Goal: Task Accomplishment & Management: Manage account settings

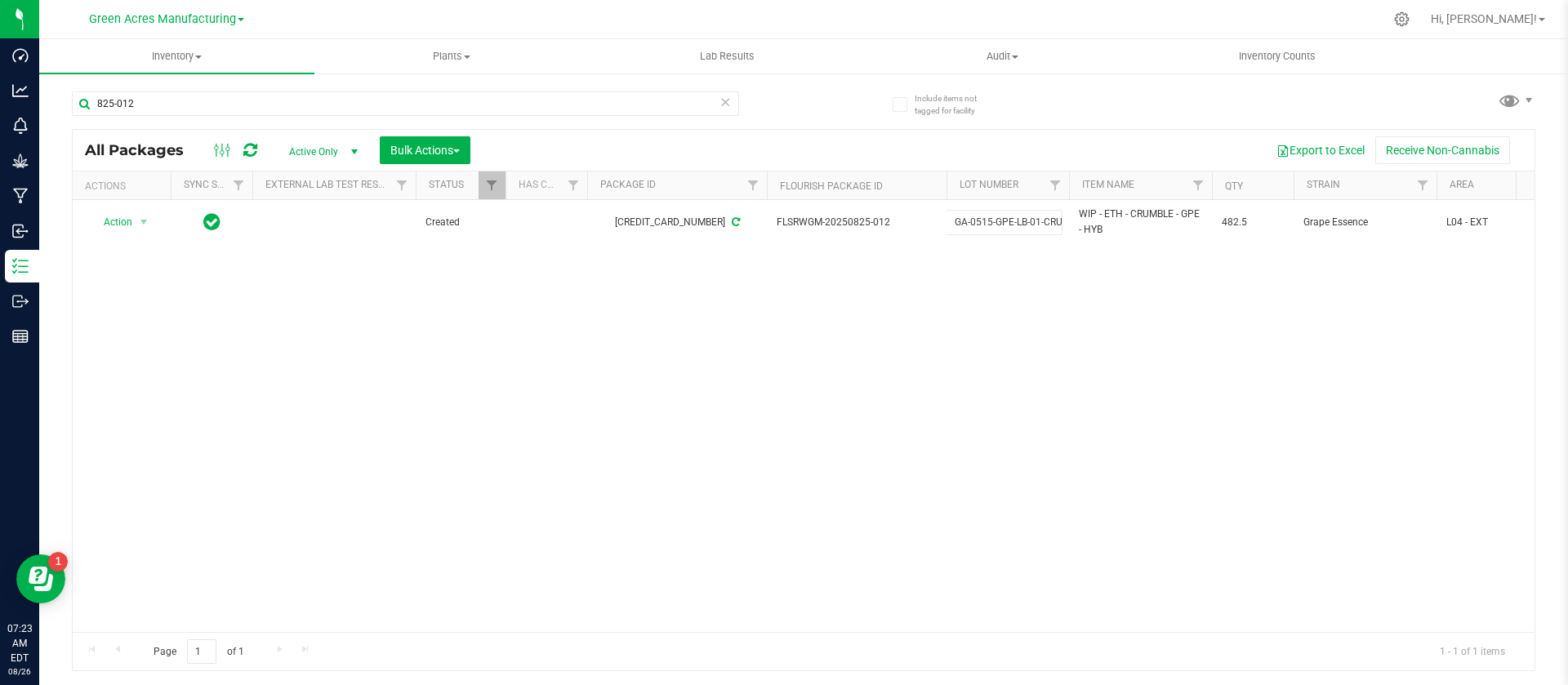
click at [663, 377] on div "Action Action Adjust qty Create package Edit attributes Global inventory Locate…" at bounding box center [803, 416] width 1462 height 432
click at [184, 53] on span "Inventory" at bounding box center [177, 56] width 275 height 14
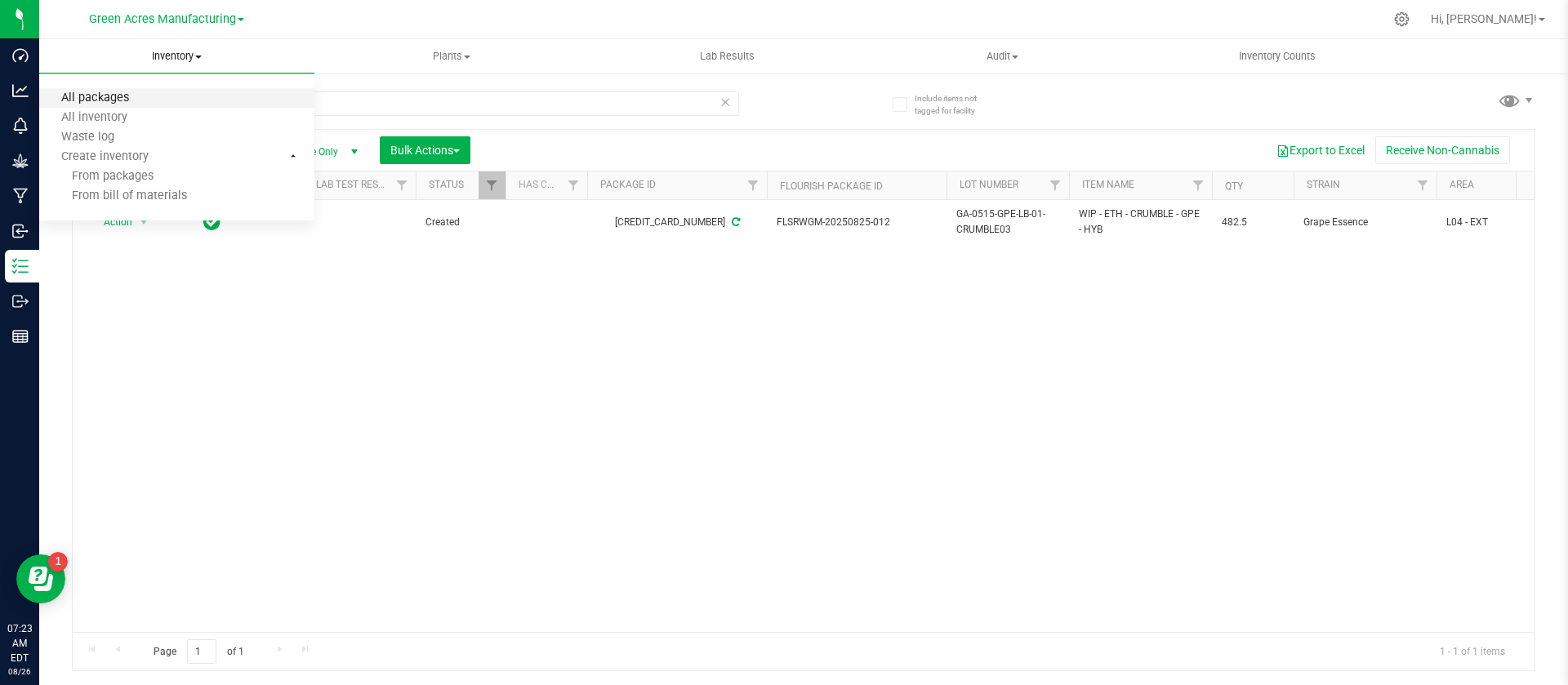
click at [80, 96] on span "All packages" at bounding box center [95, 98] width 112 height 14
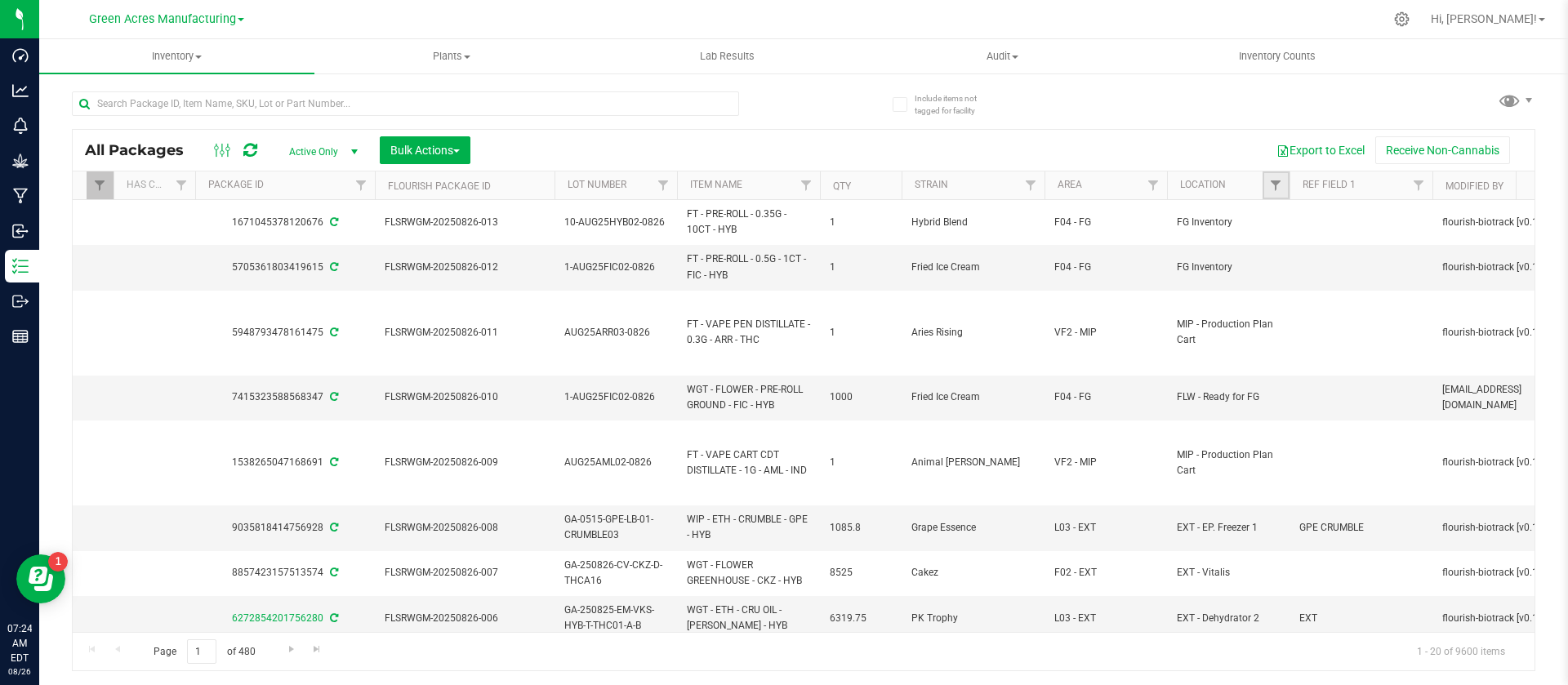
click at [1266, 190] on link "Filter" at bounding box center [1276, 185] width 27 height 28
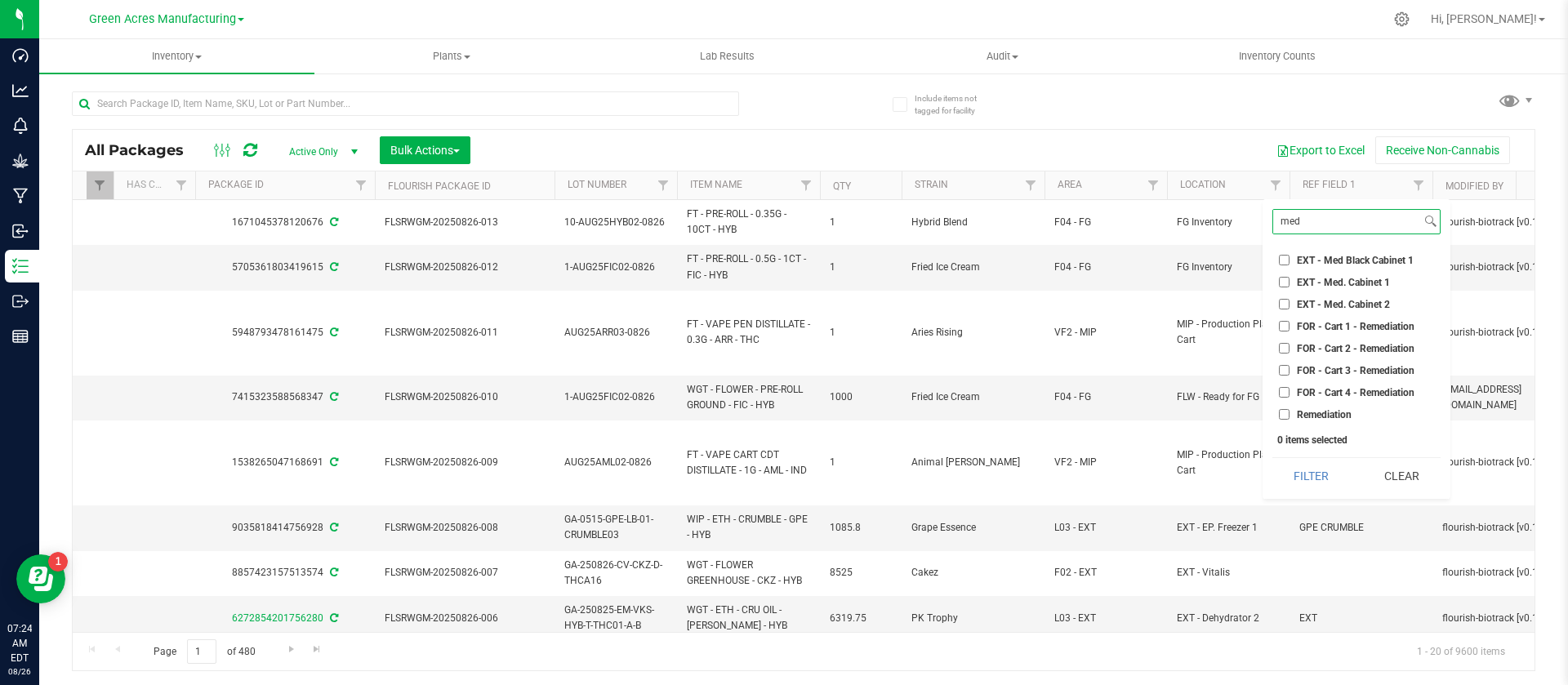
type input "med"
click at [1289, 307] on label "EXT - Med. Cabinet 2" at bounding box center [1334, 305] width 111 height 11
click at [1289, 307] on input "EXT - Med. Cabinet 2" at bounding box center [1284, 305] width 11 height 11
checkbox input "true"
click at [1305, 489] on button "Filter" at bounding box center [1312, 476] width 79 height 36
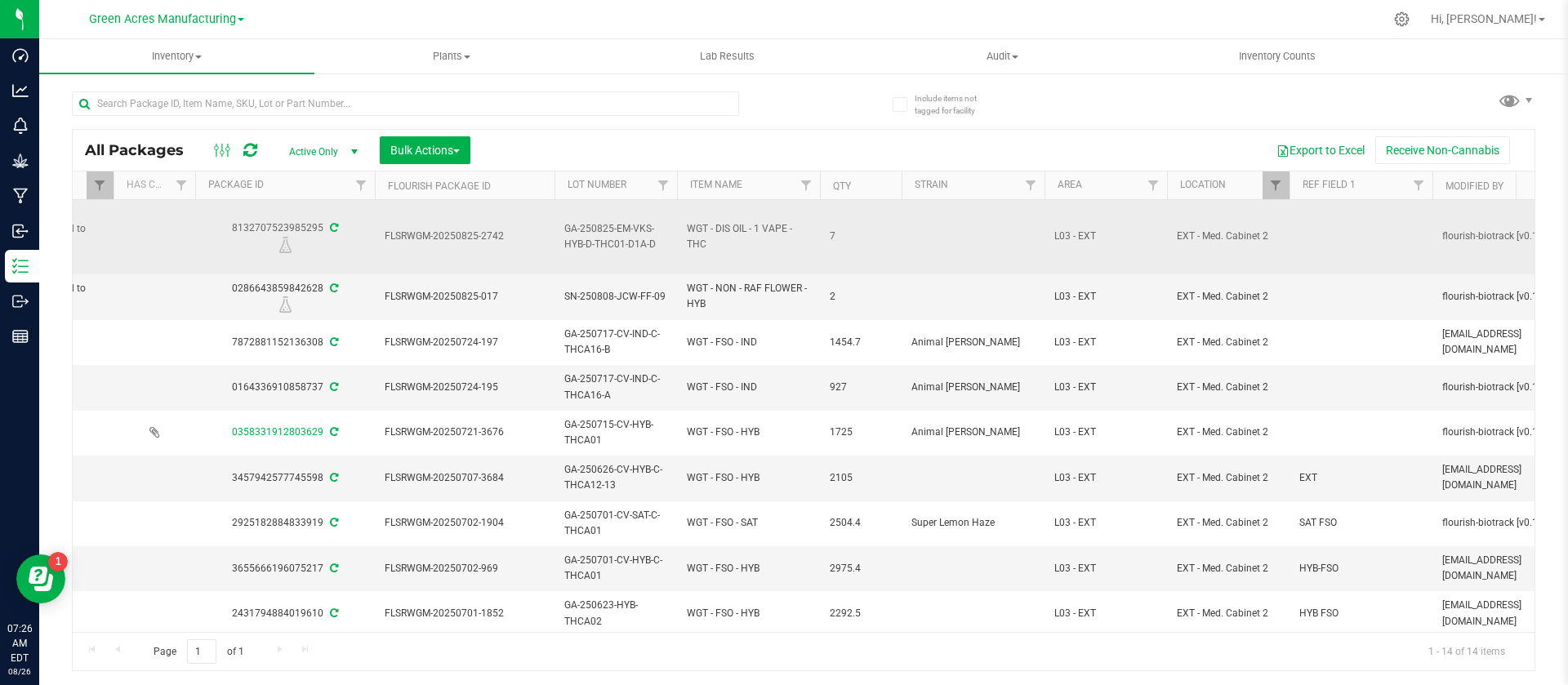
click at [596, 240] on span "GA-250825-EM-VKS-HYB-D-THC01-D1A-D" at bounding box center [615, 237] width 103 height 31
click at [596, 240] on input "GA-250825-EM-VKS-HYB-D-THC01-D1A-D" at bounding box center [612, 237] width 117 height 25
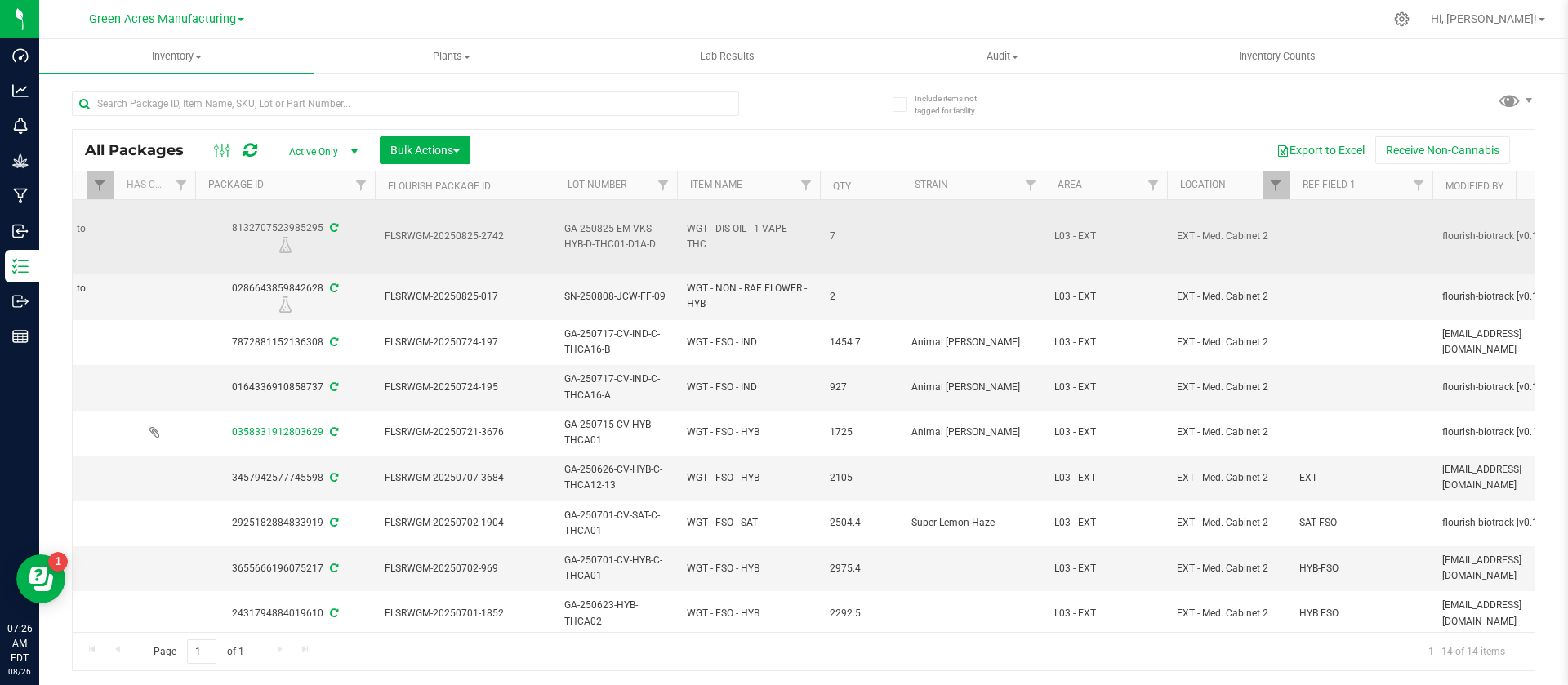
click at [733, 227] on span "WGT - DIS OIL - 1 VAPE - THC" at bounding box center [748, 237] width 123 height 31
copy tr "WGT - DIS OIL - 1 VAPE - THC"
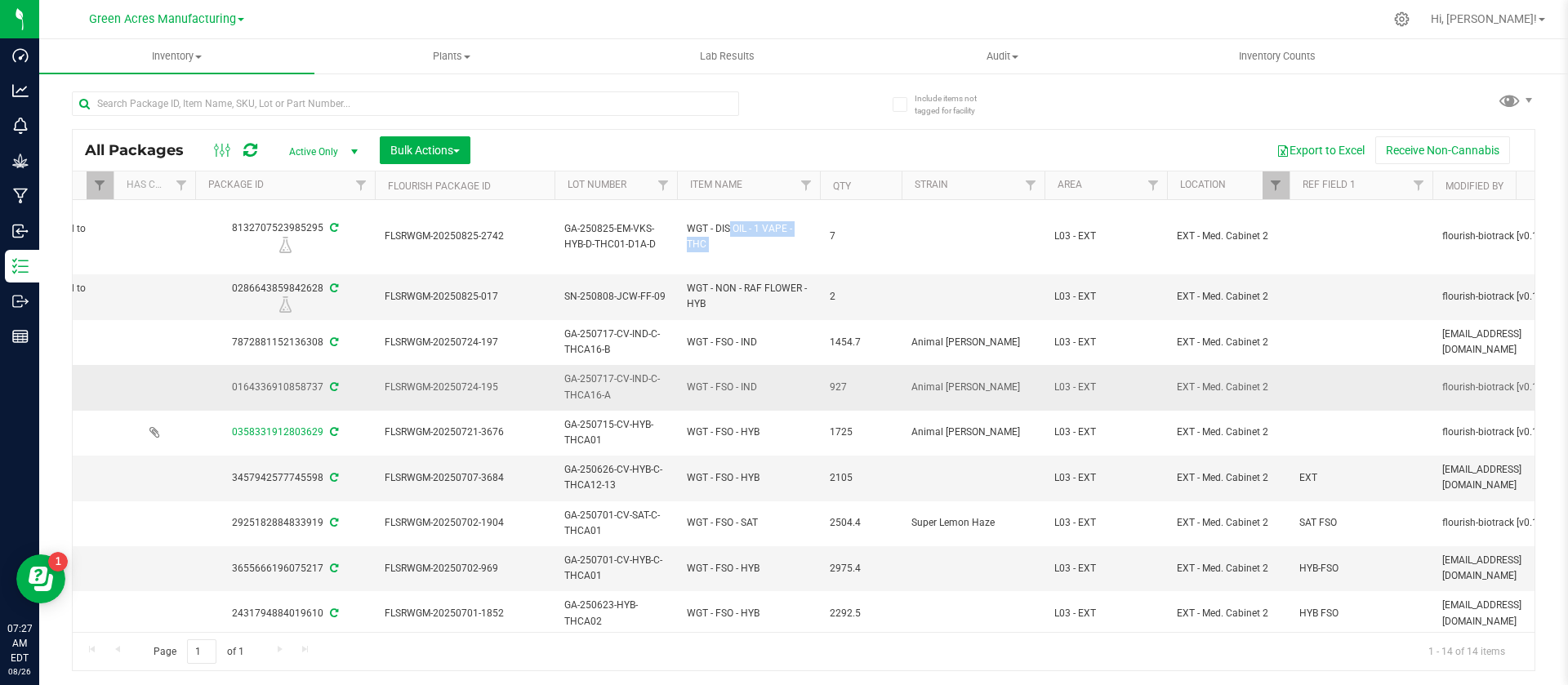
copy tr "WGT - DIS OIL - 1 VAPE - THC"
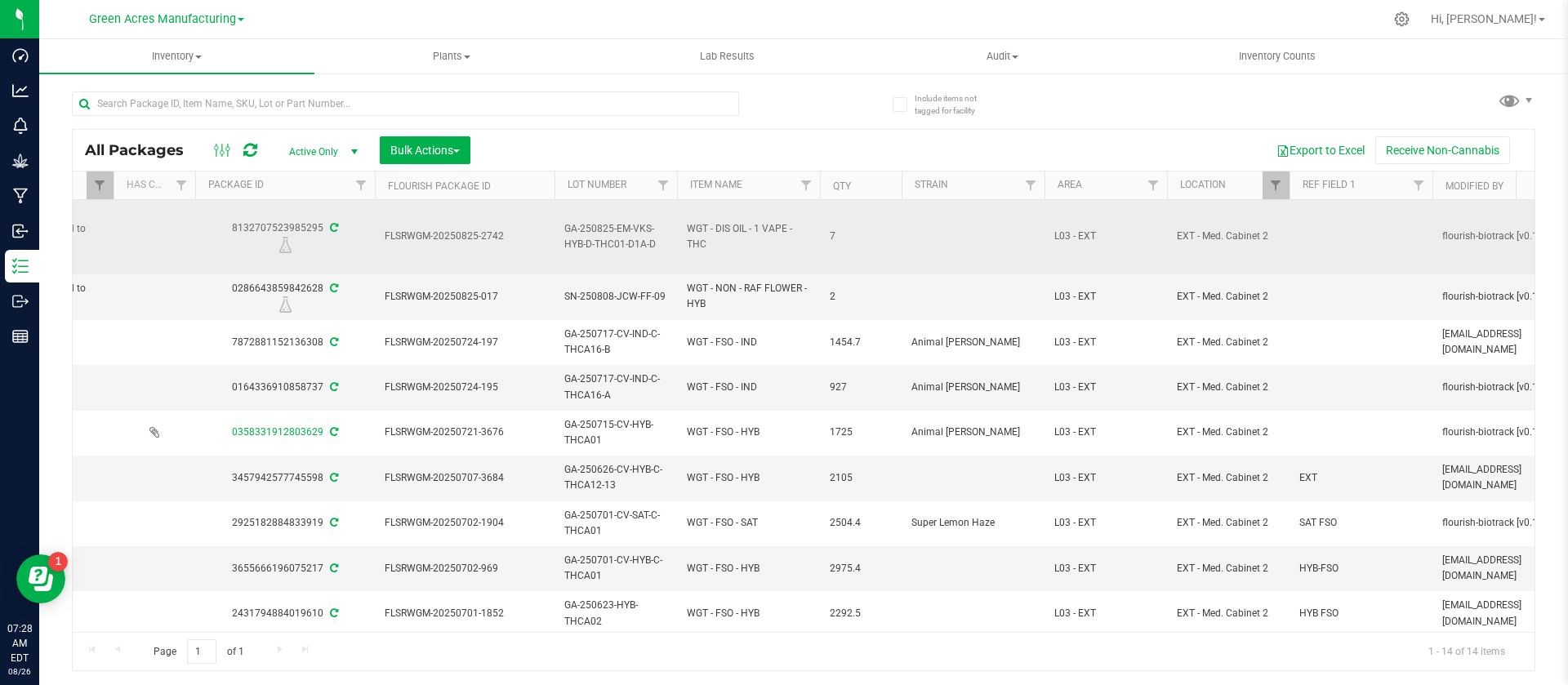
click at [256, 224] on div "8132707523985295" at bounding box center [285, 237] width 185 height 32
copy div "8132707523985295"
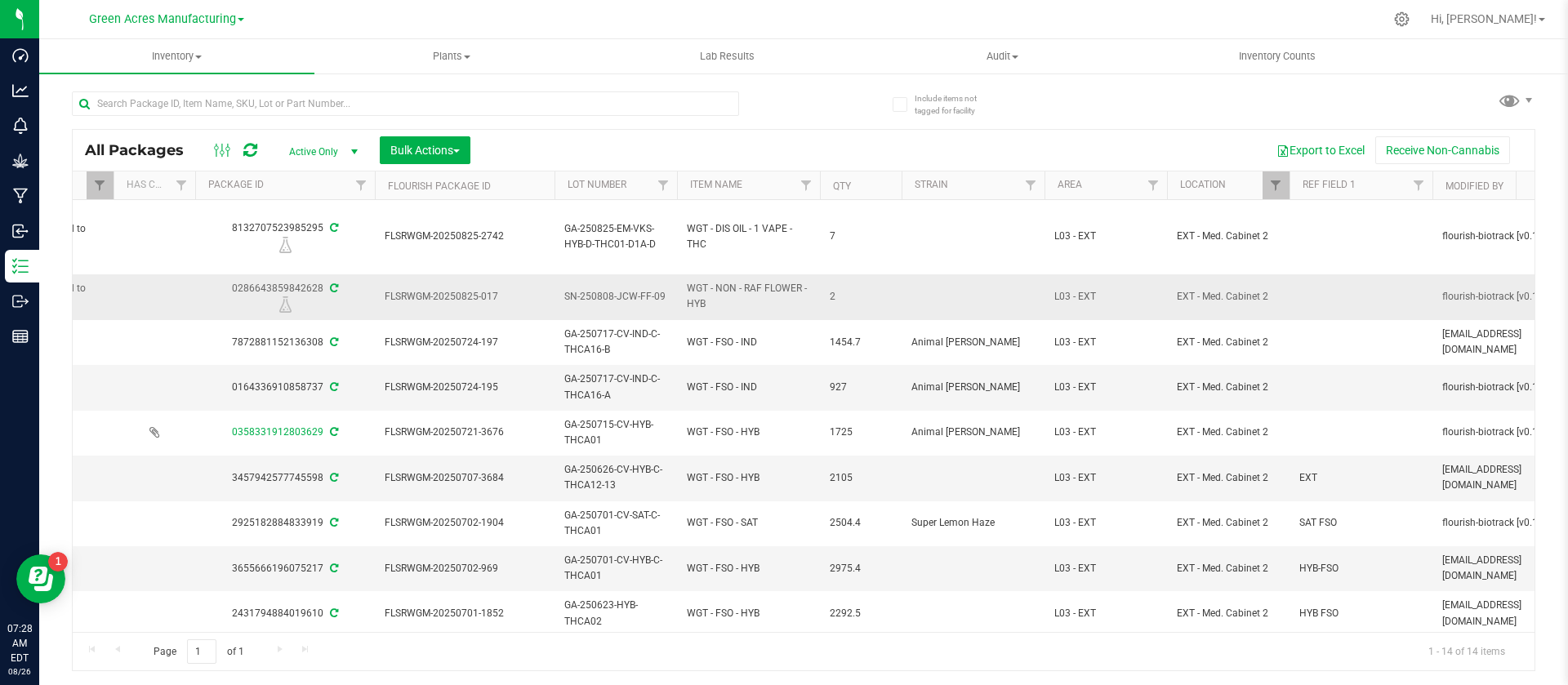
click at [605, 291] on span "SN-250808-JCW-FF-09" at bounding box center [615, 297] width 103 height 15
click at [605, 291] on input "SN-250808-JCW-FF-09" at bounding box center [612, 297] width 117 height 25
click at [741, 286] on span "WGT - NON - RAF FLOWER - HYB" at bounding box center [748, 297] width 123 height 31
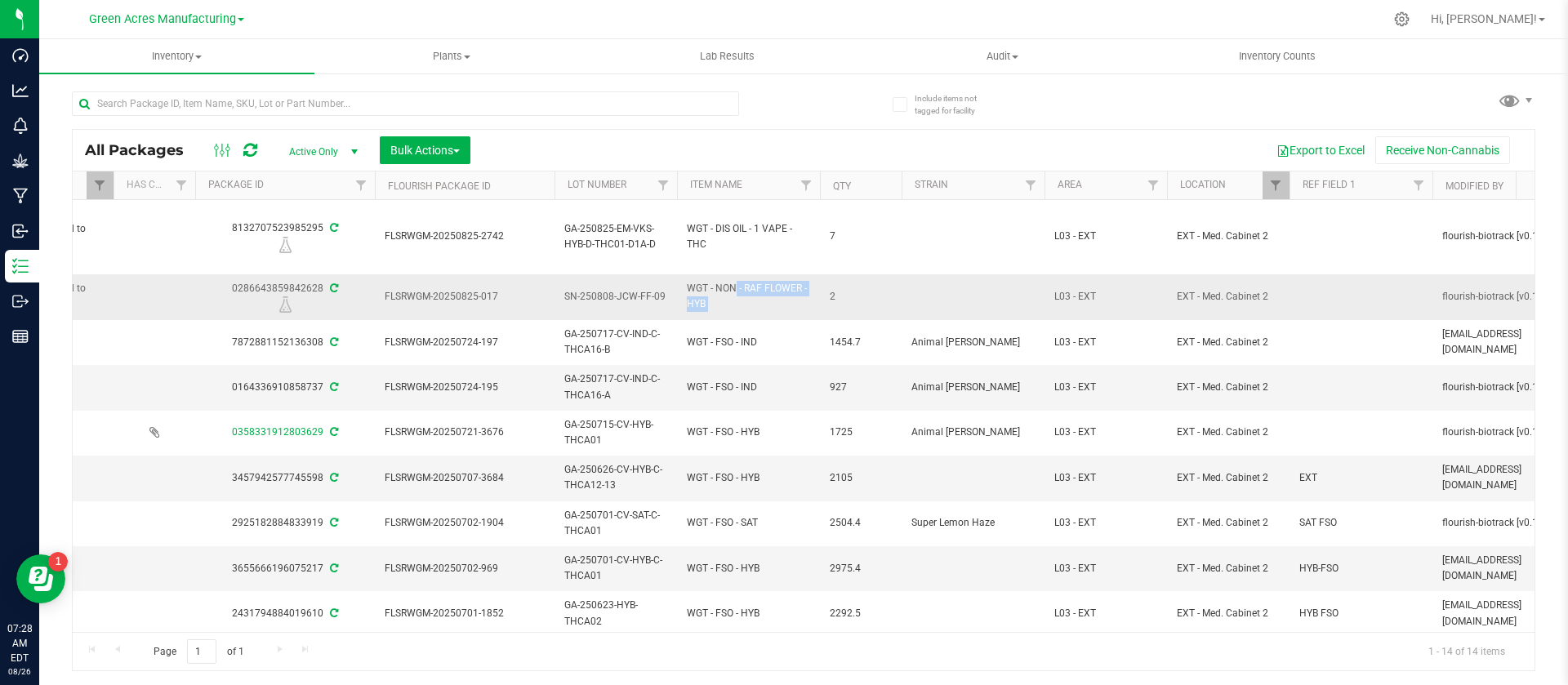
click at [741, 286] on span "WGT - NON - RAF FLOWER - HYB" at bounding box center [748, 297] width 123 height 31
copy tr "WGT - NON - RAF FLOWER - HYB"
click at [268, 292] on div "0286643859842628" at bounding box center [285, 297] width 185 height 32
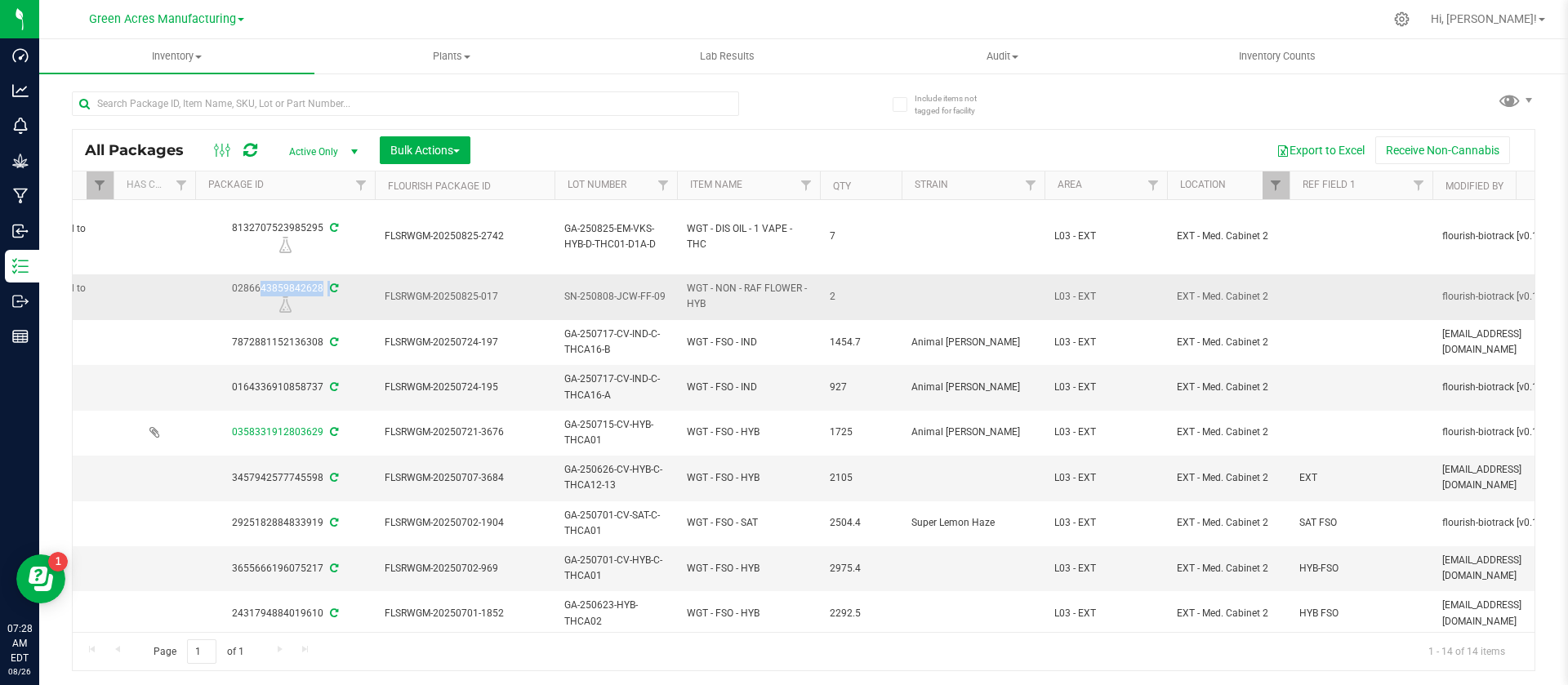
copy div "0286643859842628"
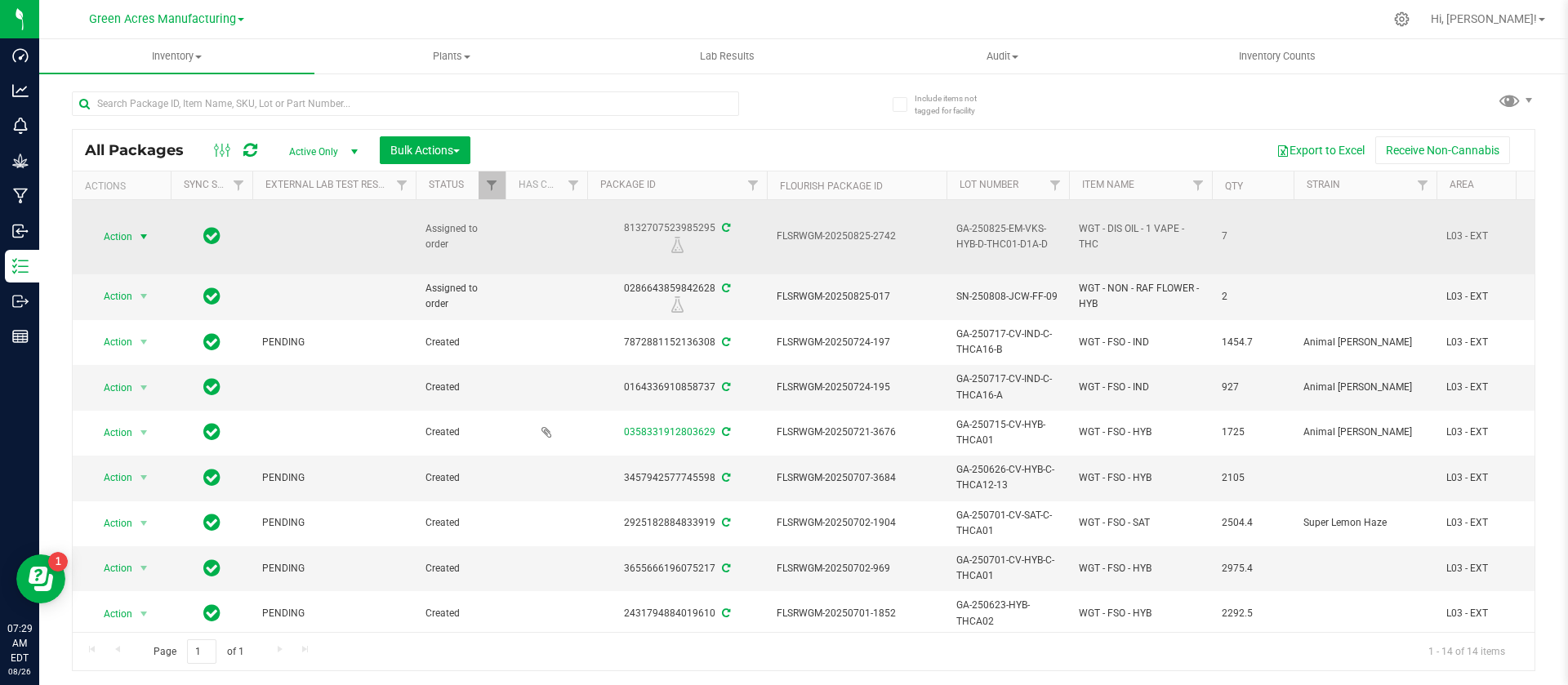
click at [125, 230] on span "Action" at bounding box center [111, 237] width 44 height 23
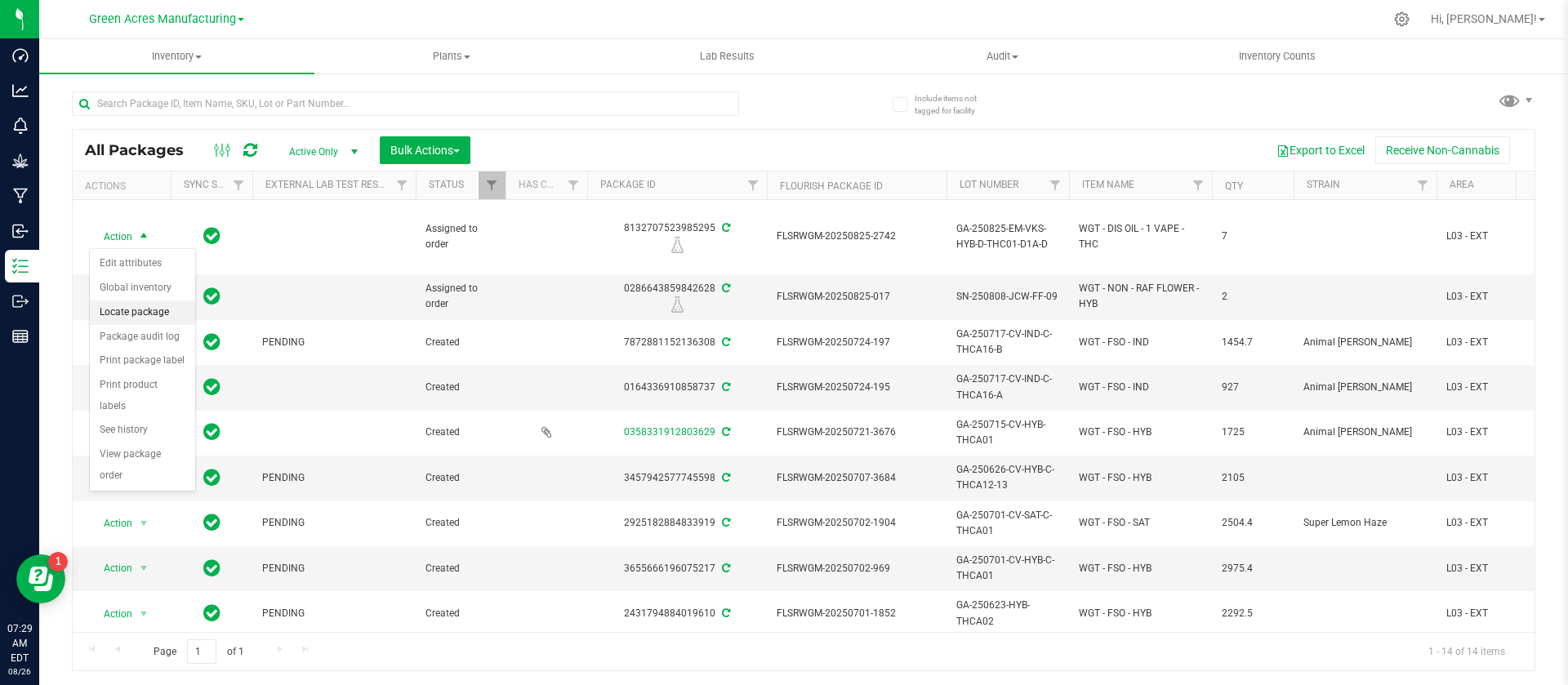
click at [140, 312] on li "Locate package" at bounding box center [143, 313] width 105 height 24
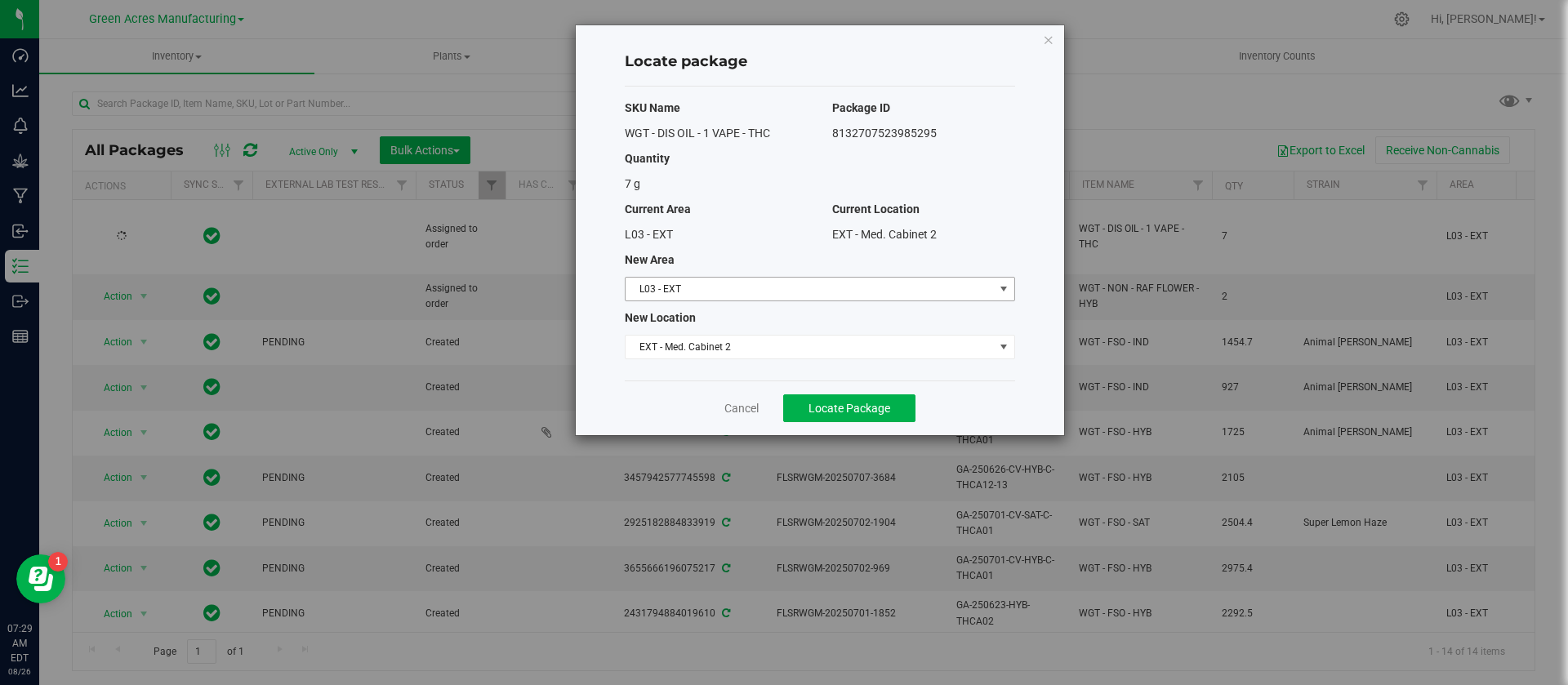
click at [702, 278] on span "L03 - EXT" at bounding box center [810, 289] width 368 height 23
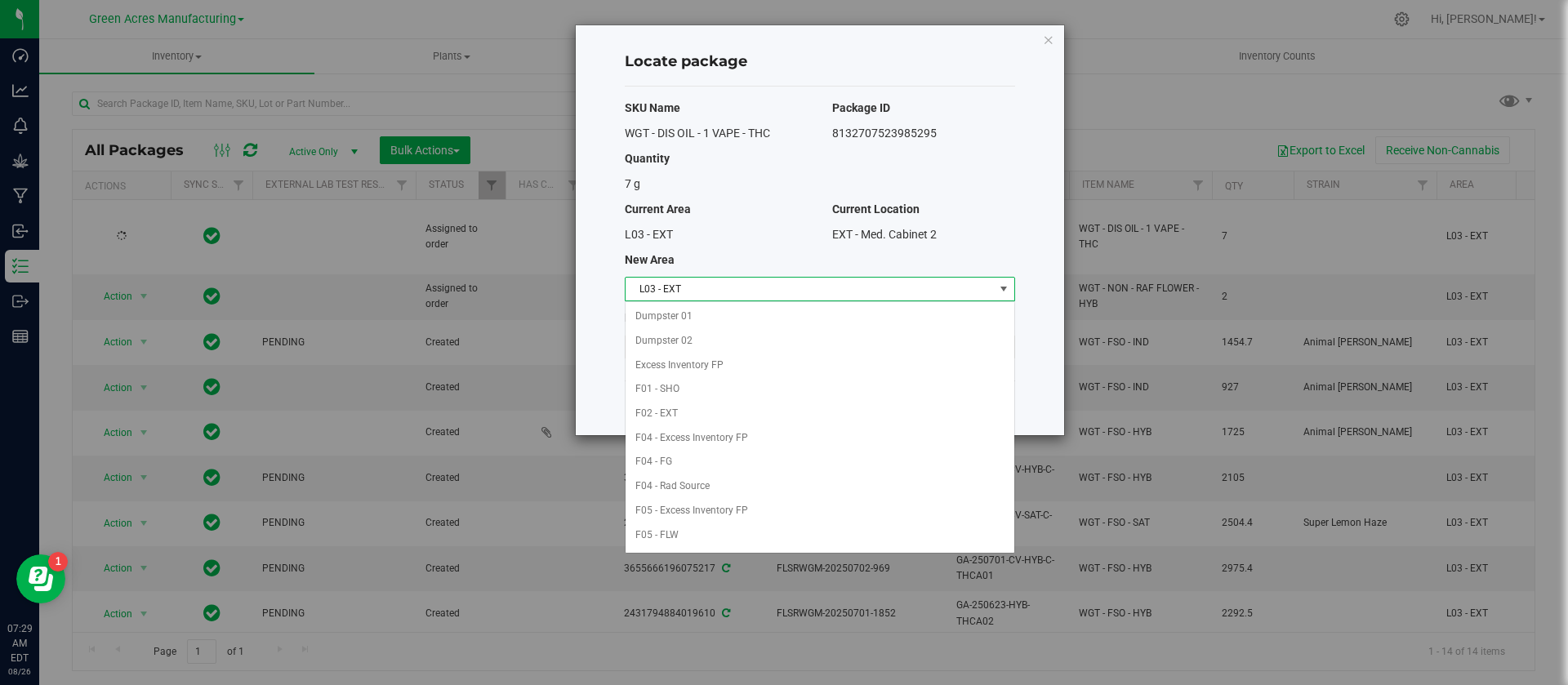
scroll to position [168, 0]
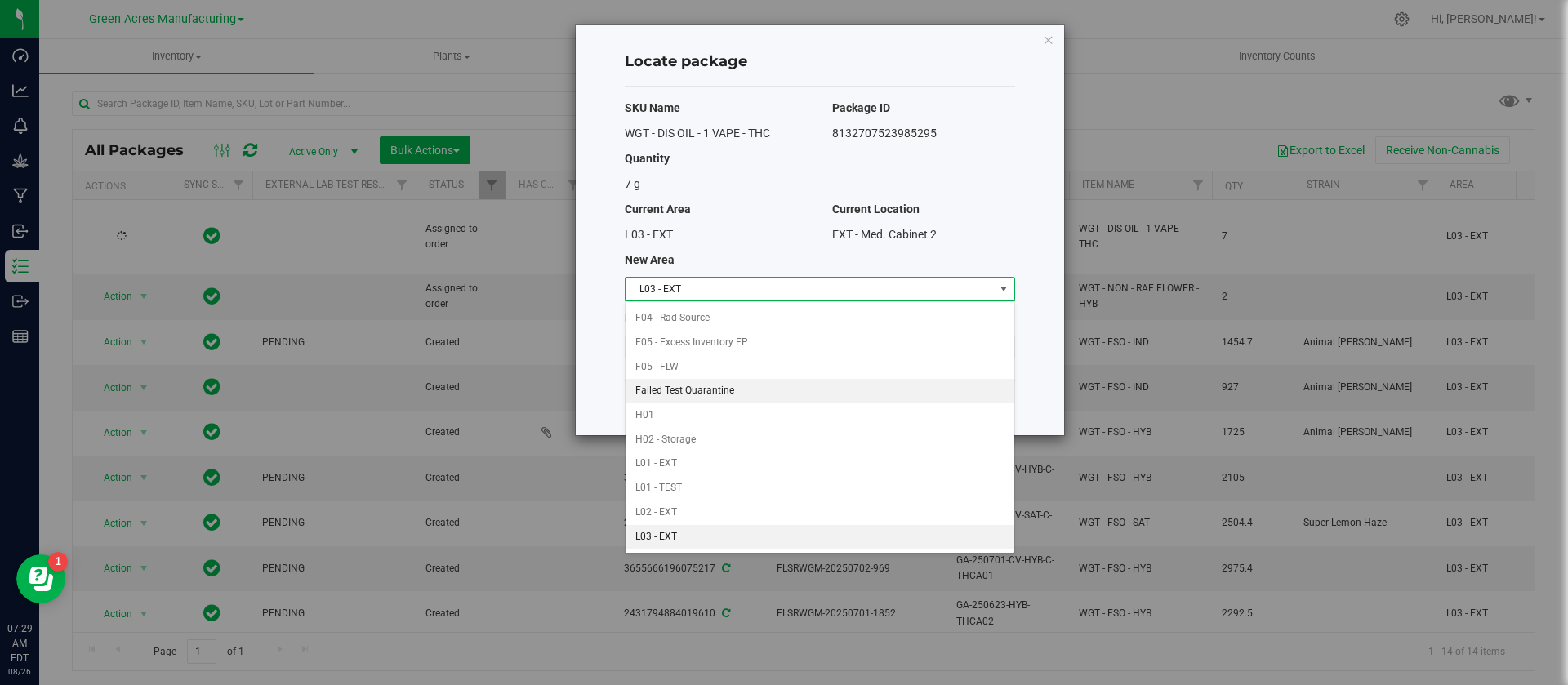
click at [972, 389] on li "Failed Test Quarantine" at bounding box center [820, 390] width 388 height 24
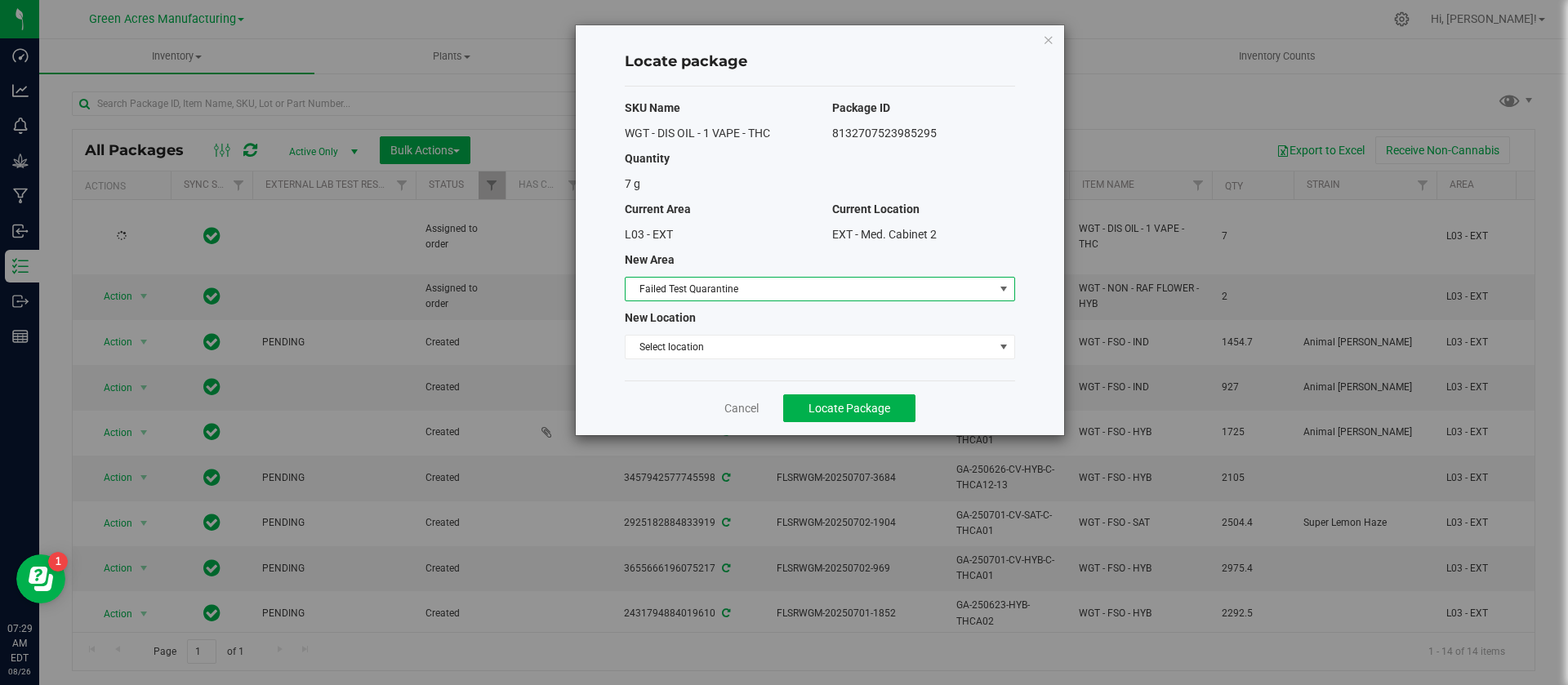
click at [874, 291] on span "Failed Test Quarantine" at bounding box center [810, 289] width 368 height 23
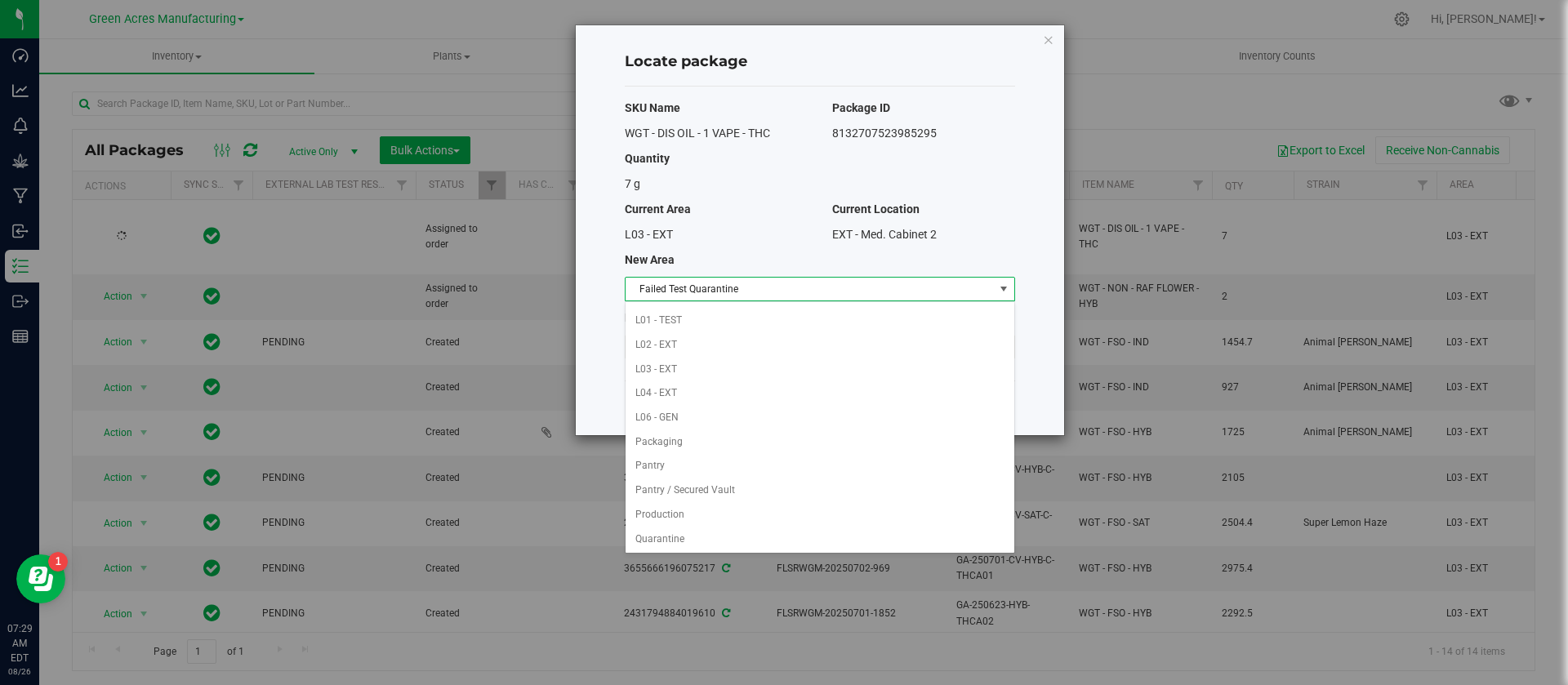
scroll to position [348, 0]
click at [694, 469] on li "Pantry / Secured Vault" at bounding box center [820, 477] width 388 height 24
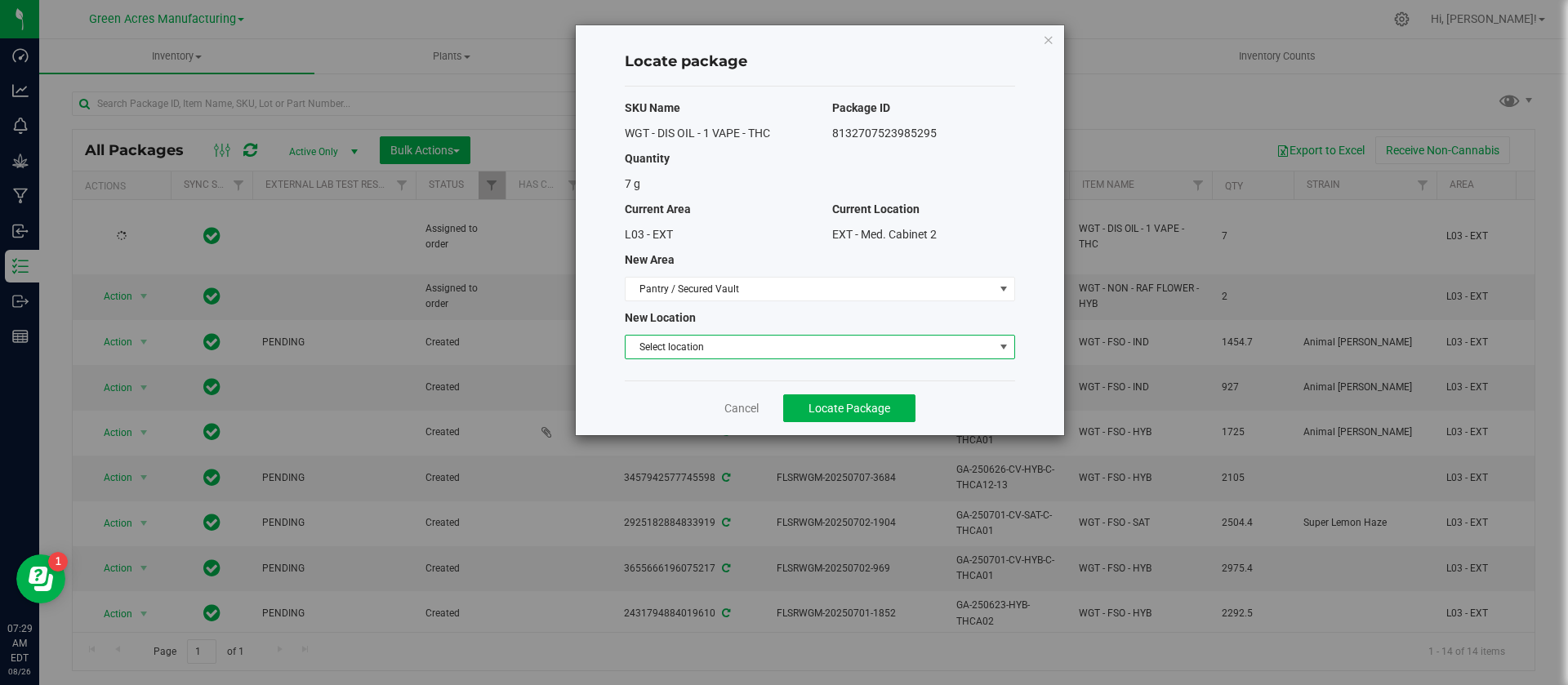
click at [688, 335] on span "Select location" at bounding box center [820, 347] width 390 height 24
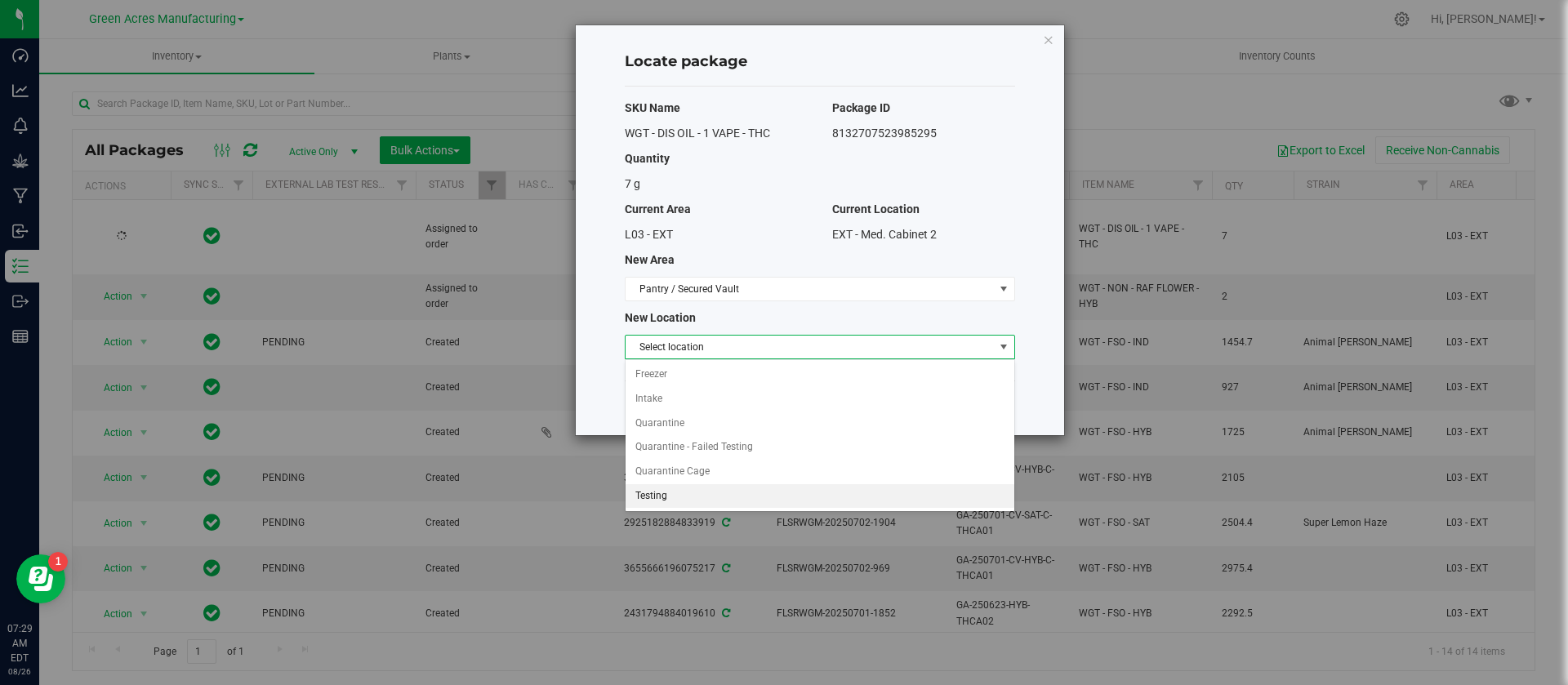
click at [675, 502] on li "Testing" at bounding box center [820, 496] width 388 height 24
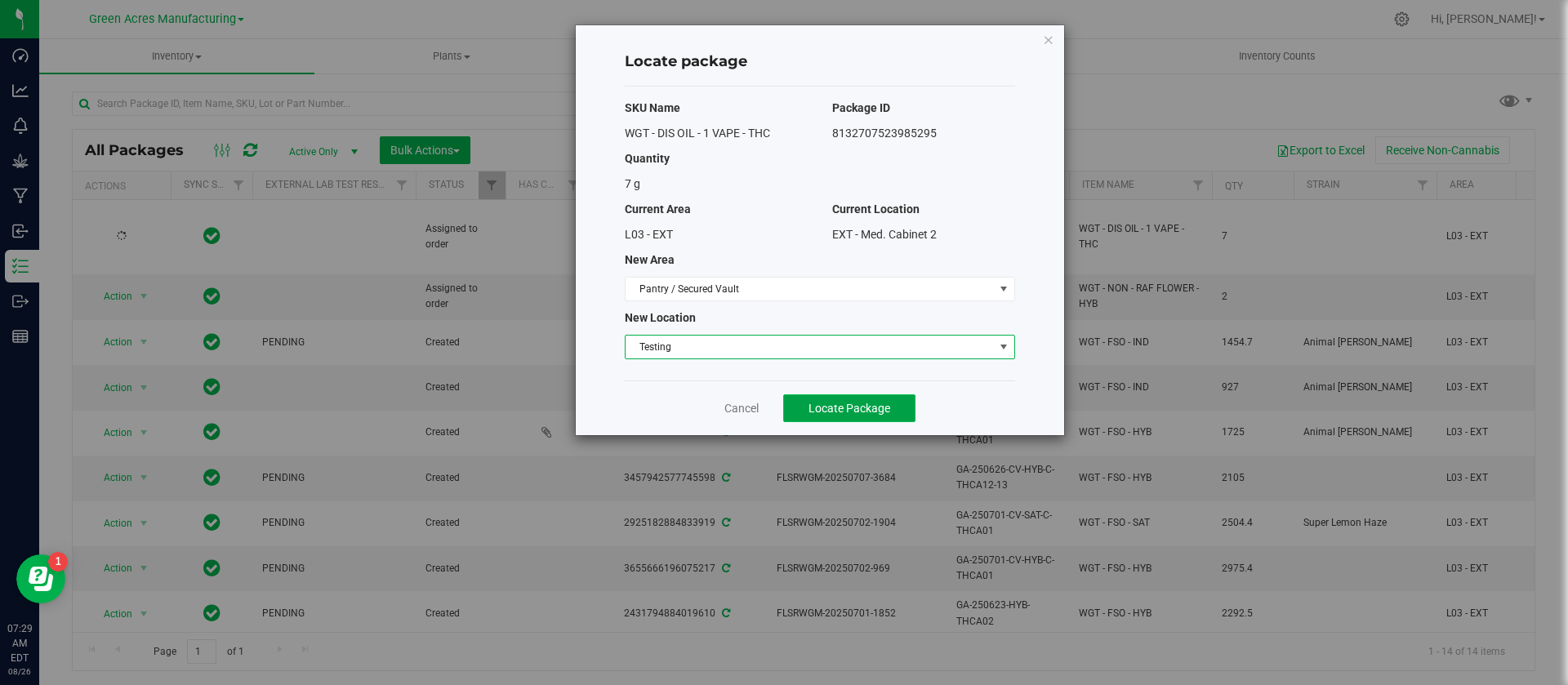
click at [826, 403] on span "Locate Package" at bounding box center [848, 408] width 81 height 13
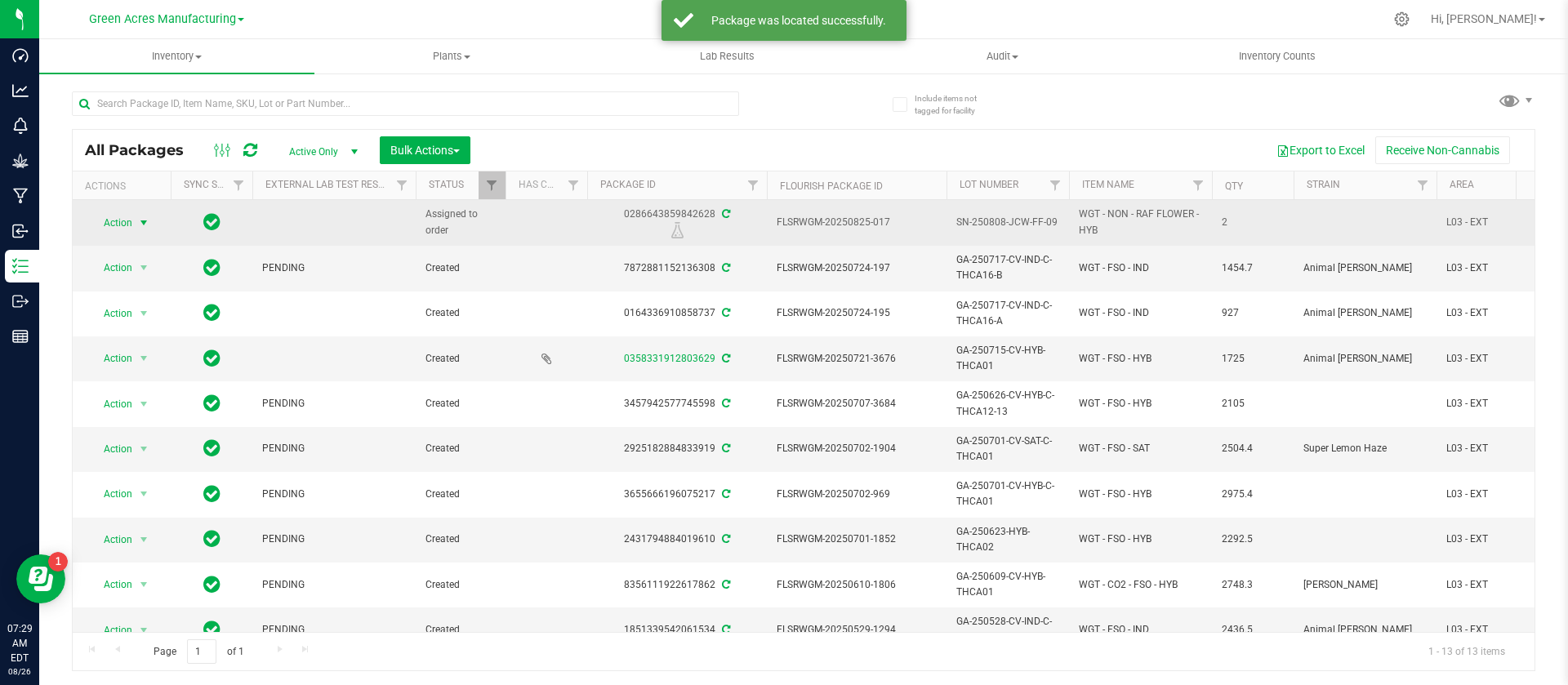
click at [126, 222] on span "Action" at bounding box center [111, 223] width 44 height 23
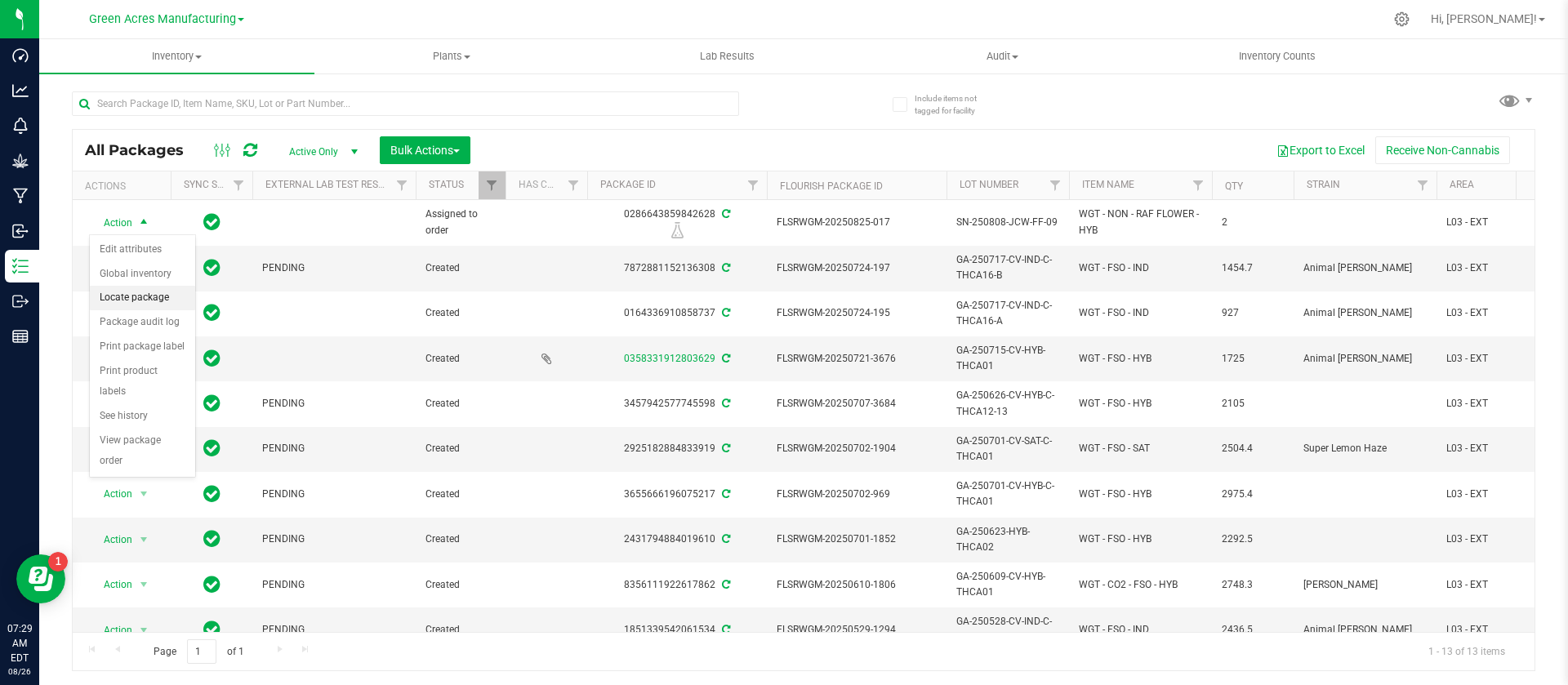
click at [135, 294] on li "Locate package" at bounding box center [143, 297] width 105 height 24
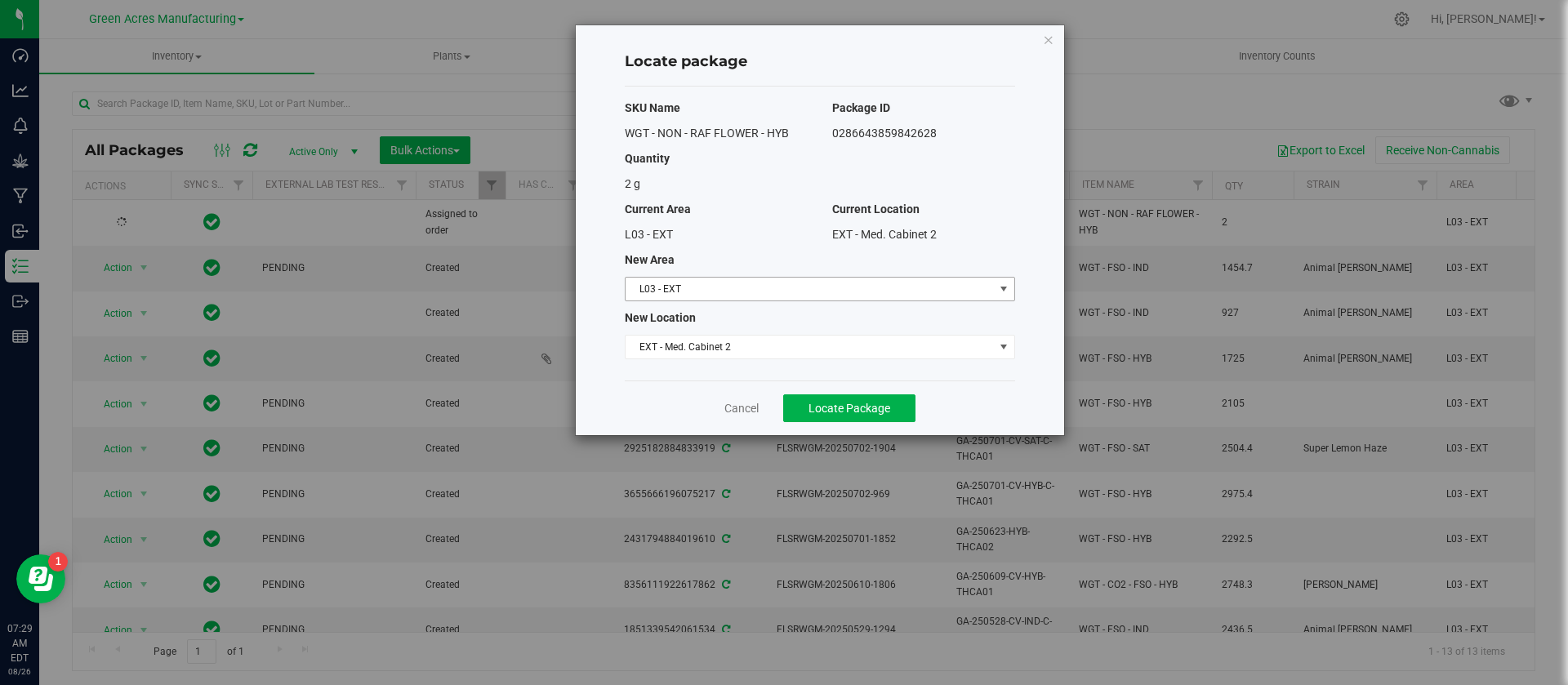
click at [691, 296] on span "L03 - EXT" at bounding box center [810, 289] width 368 height 23
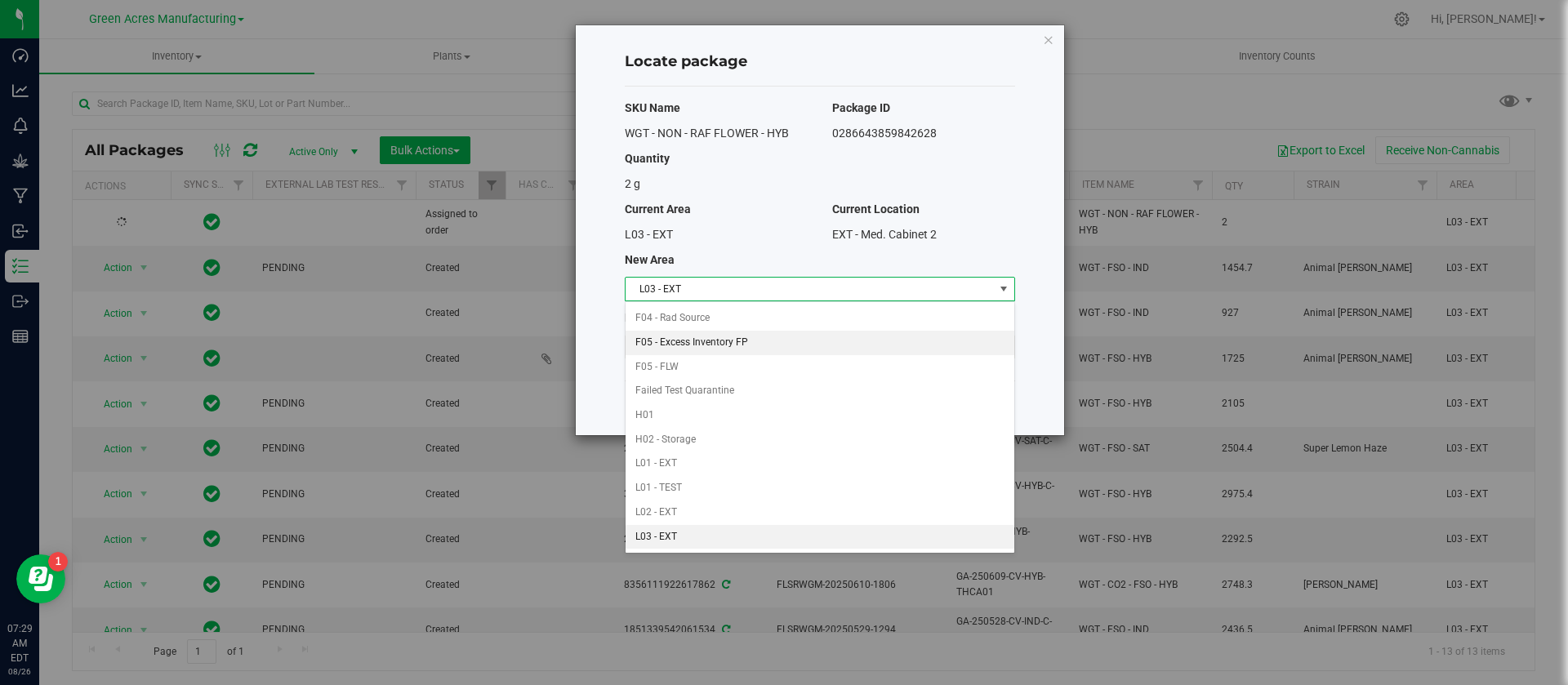
scroll to position [489, 0]
click at [716, 339] on li "Pantry / Secured Vault" at bounding box center [820, 337] width 388 height 24
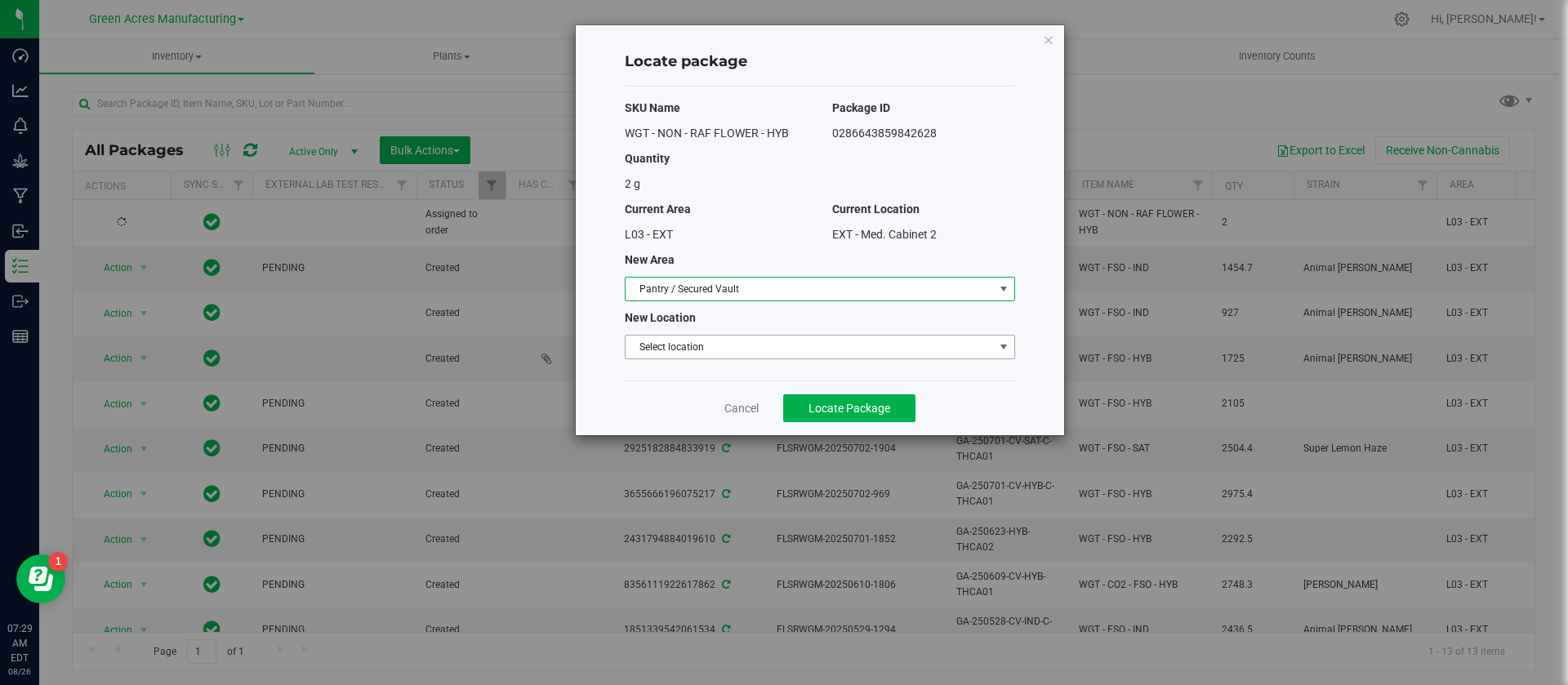
click at [712, 346] on span "Select location" at bounding box center [810, 347] width 368 height 23
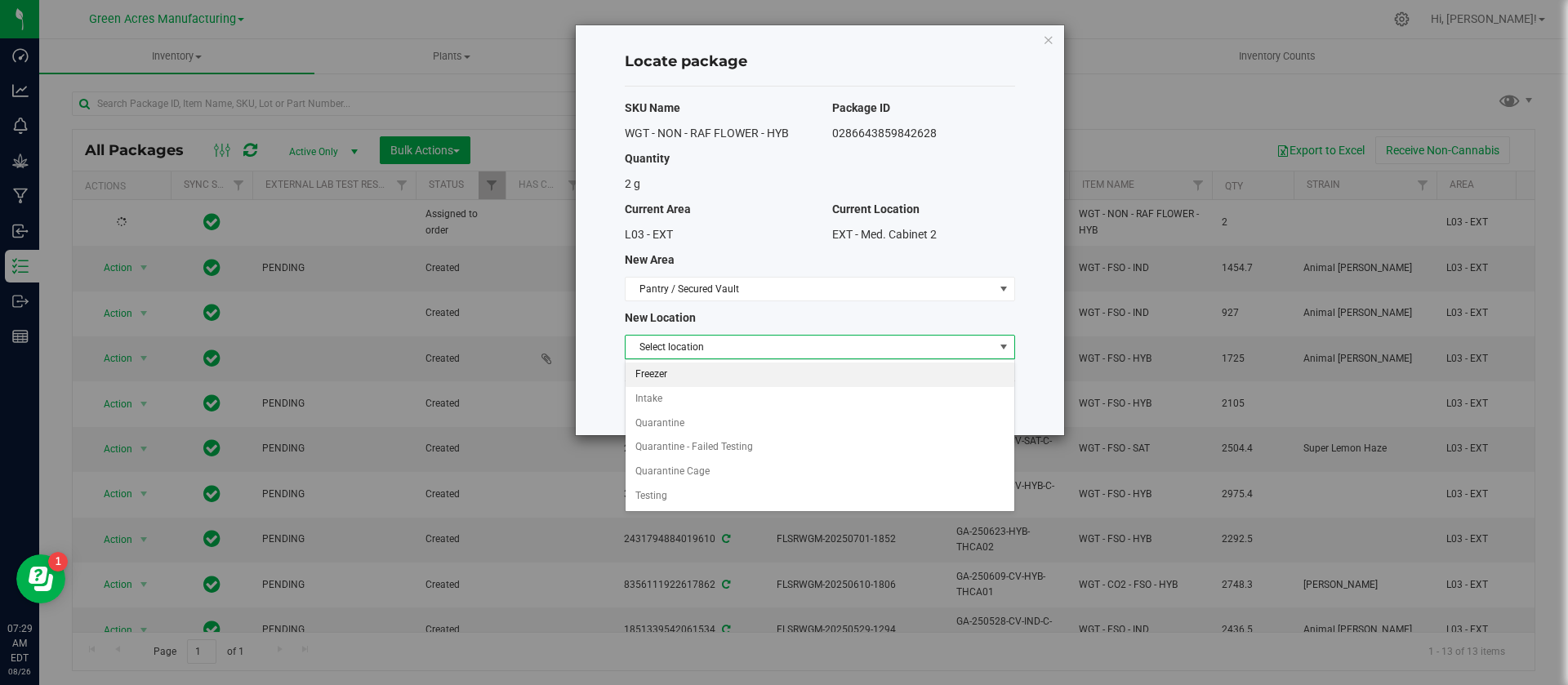
click at [704, 371] on li "Freezer" at bounding box center [820, 374] width 388 height 24
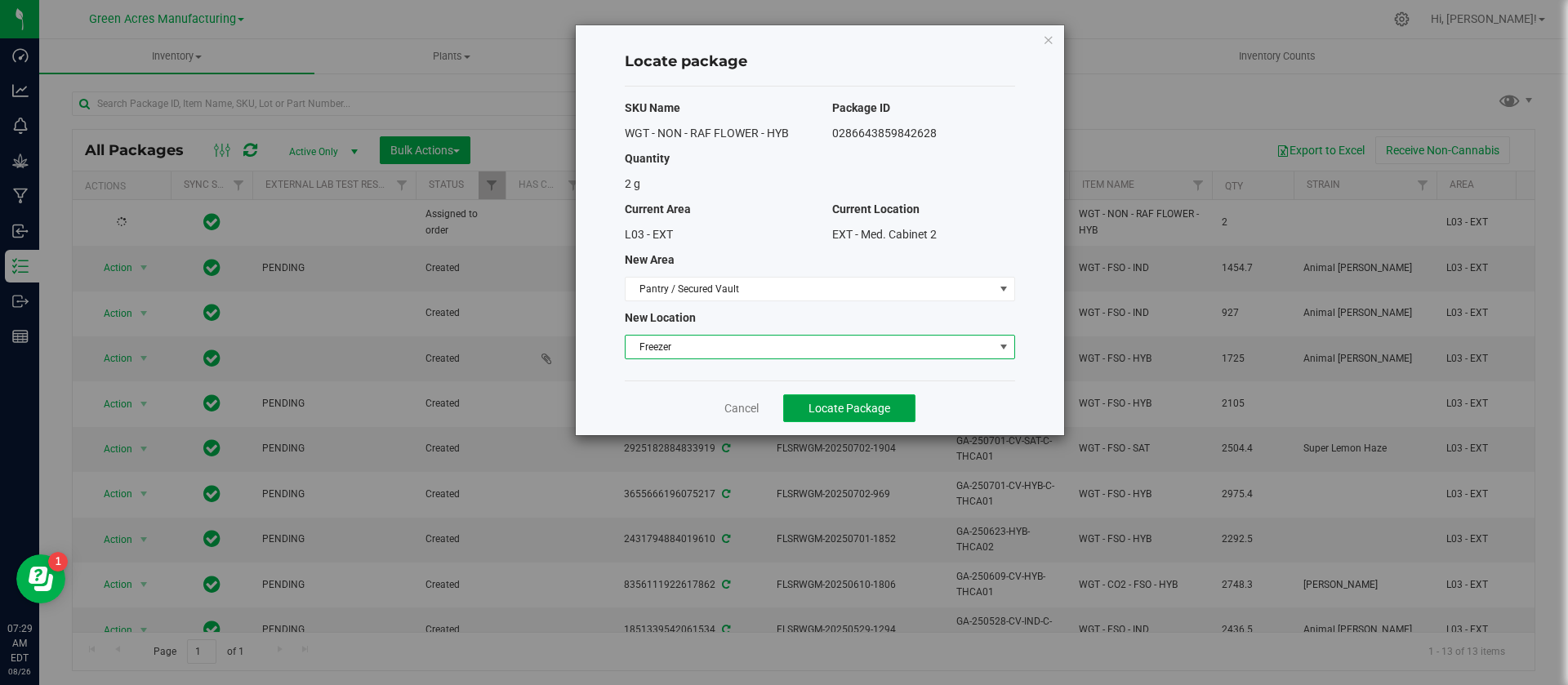
click at [799, 397] on button "Locate Package" at bounding box center [849, 408] width 132 height 28
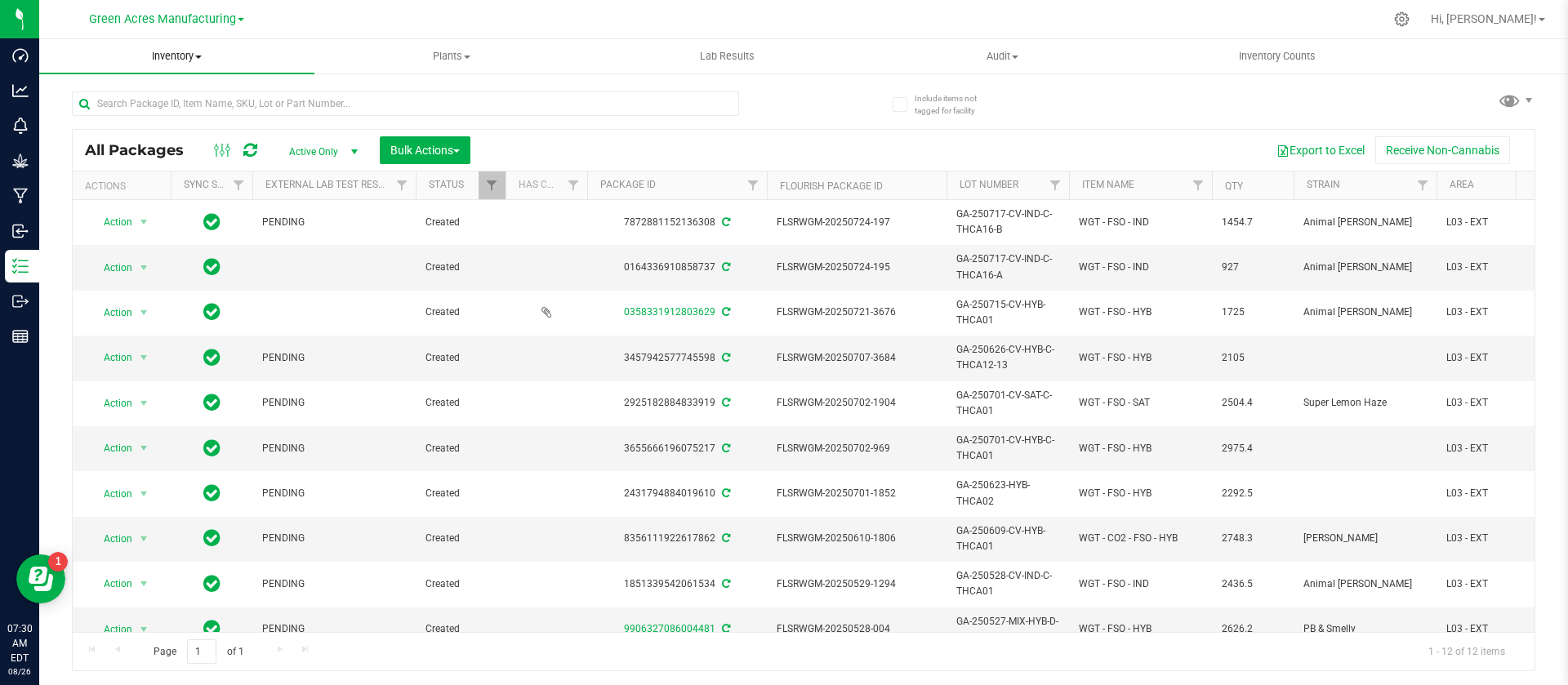
click at [183, 63] on span "Inventory" at bounding box center [177, 56] width 275 height 14
click at [126, 99] on span "All packages" at bounding box center [95, 98] width 112 height 14
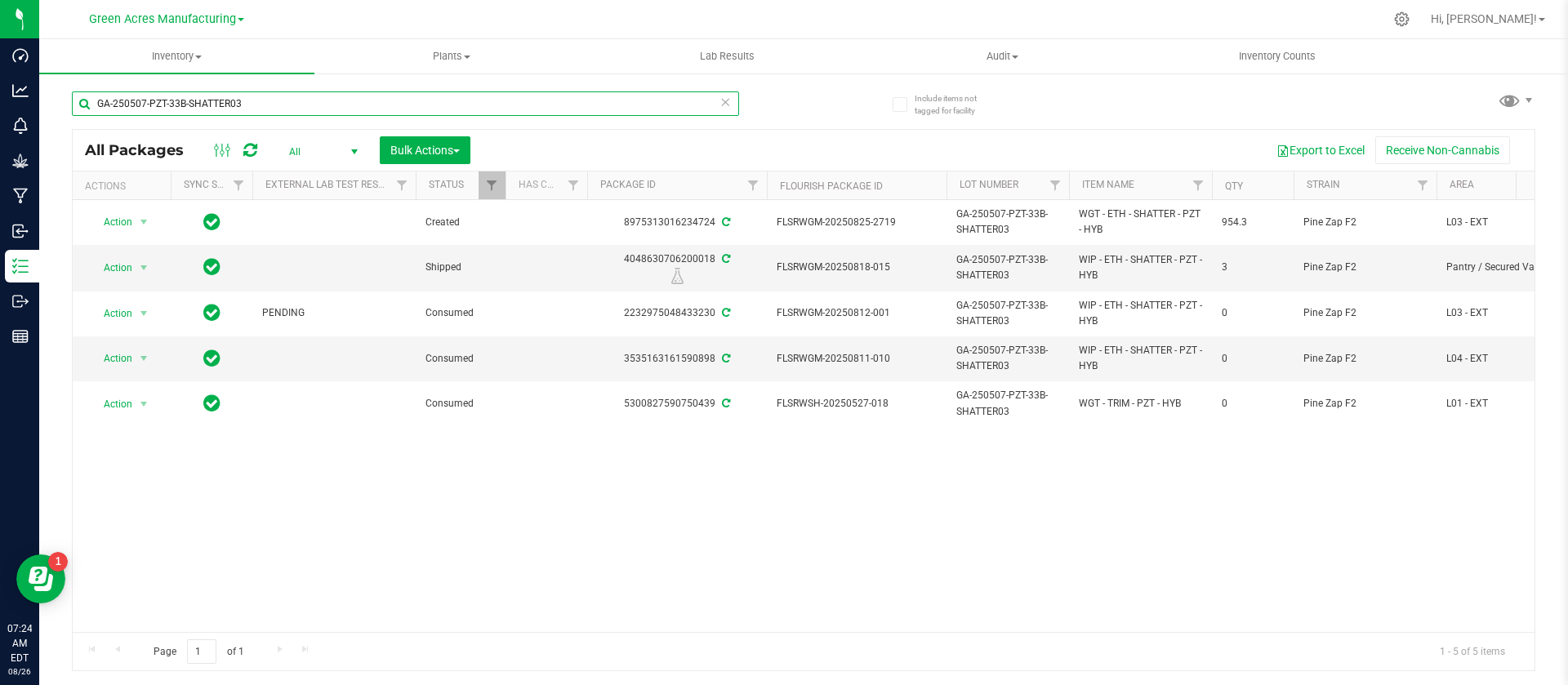
click at [354, 104] on input "GA-250507-PZT-33B-SHATTER03" at bounding box center [405, 103] width 667 height 24
click at [209, 46] on uib-tab-heading "Inventory All packages All inventory Waste log Create inventory" at bounding box center [177, 56] width 275 height 34
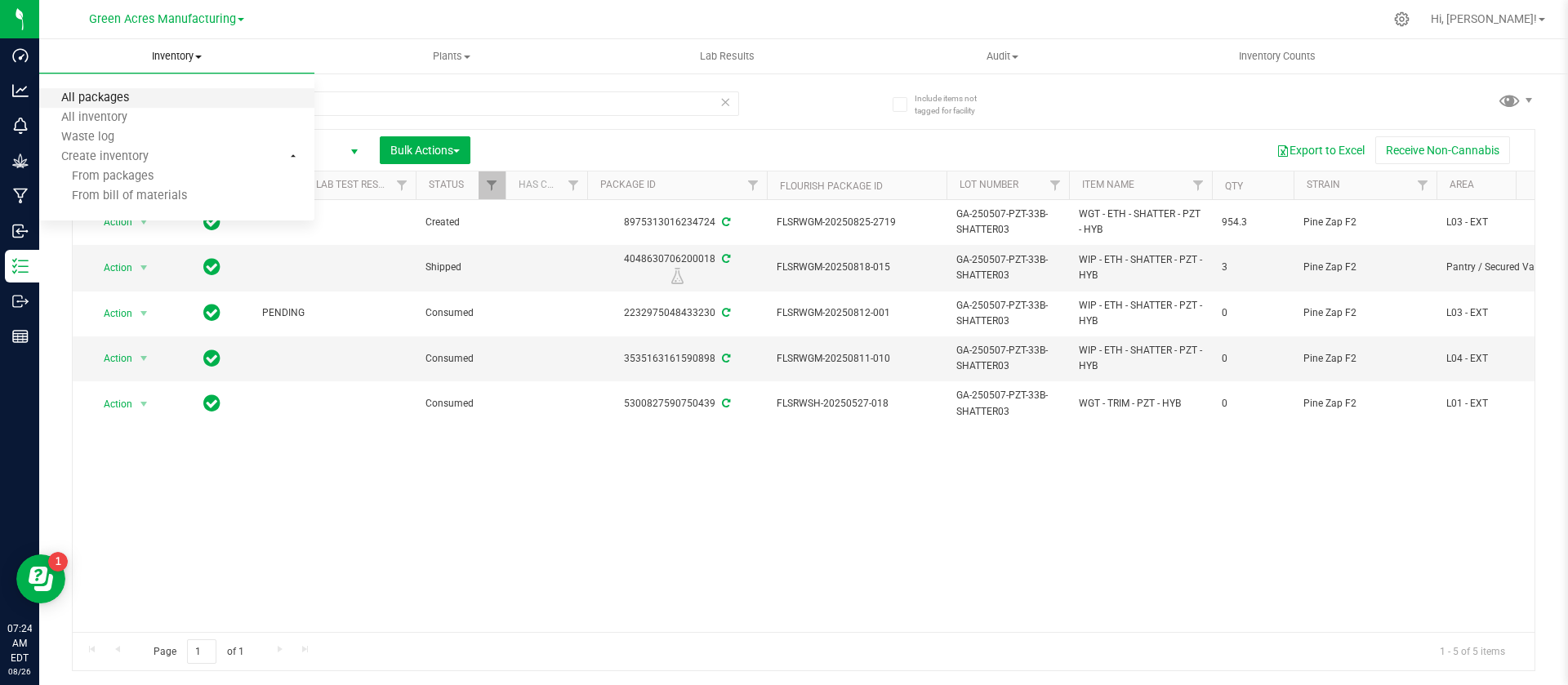
click at [107, 96] on span "All packages" at bounding box center [95, 98] width 112 height 14
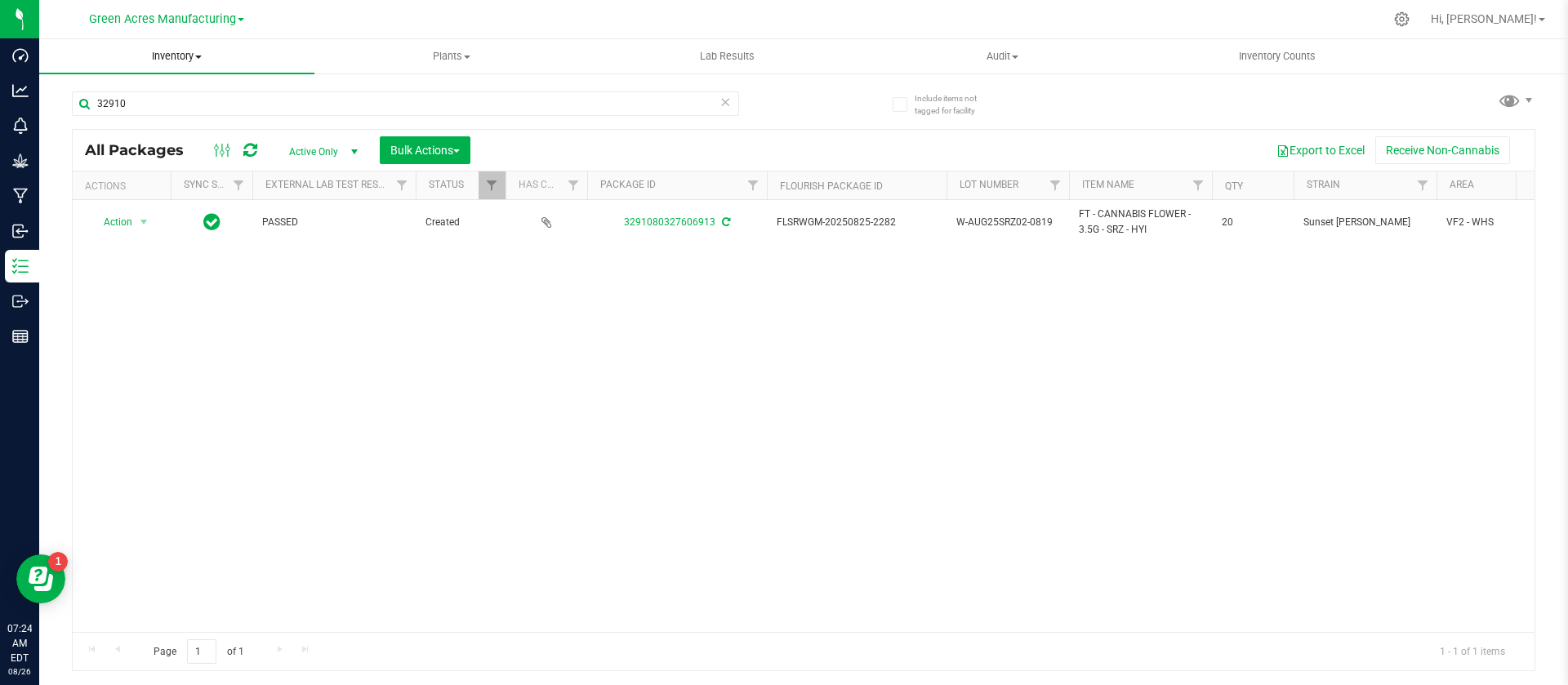
click at [183, 57] on span "Inventory" at bounding box center [177, 56] width 275 height 14
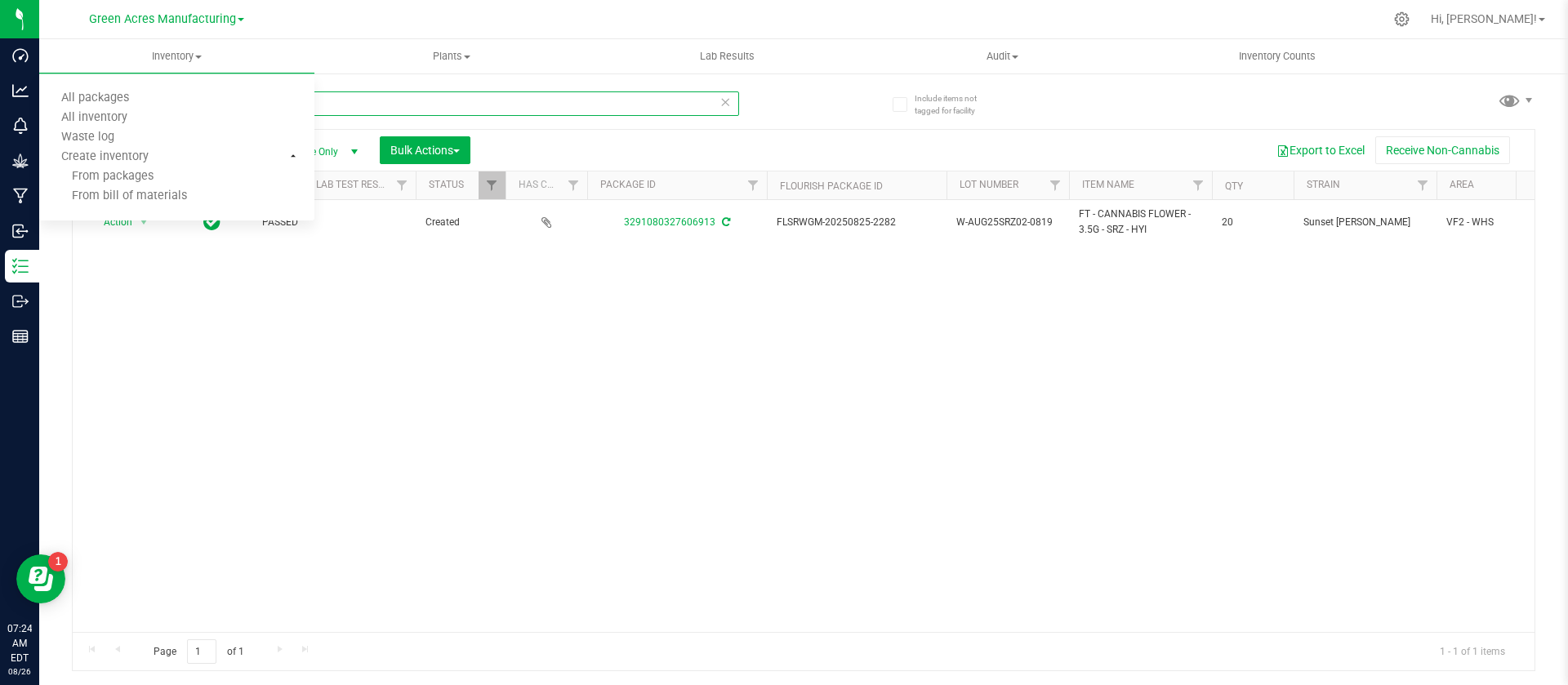
click at [388, 109] on input "32910" at bounding box center [405, 103] width 667 height 24
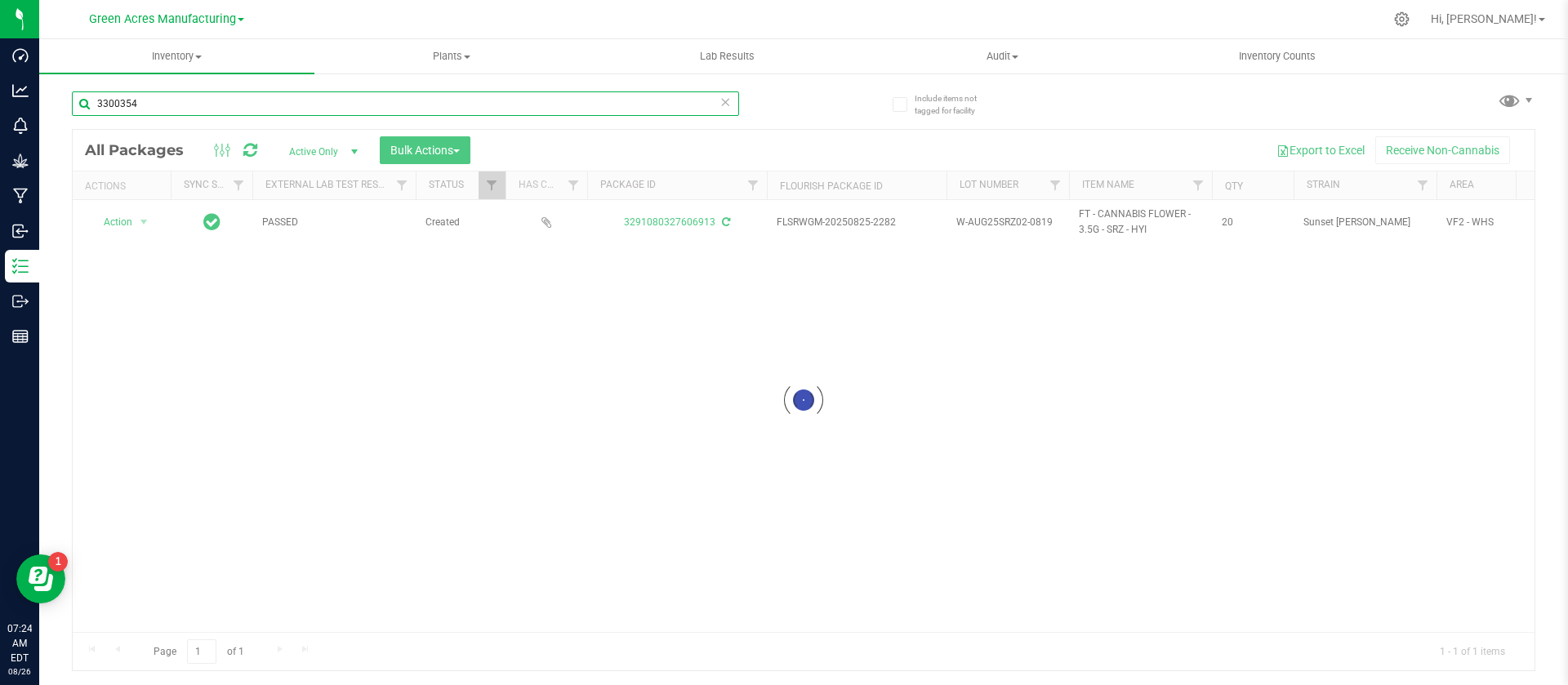
type input "3300354"
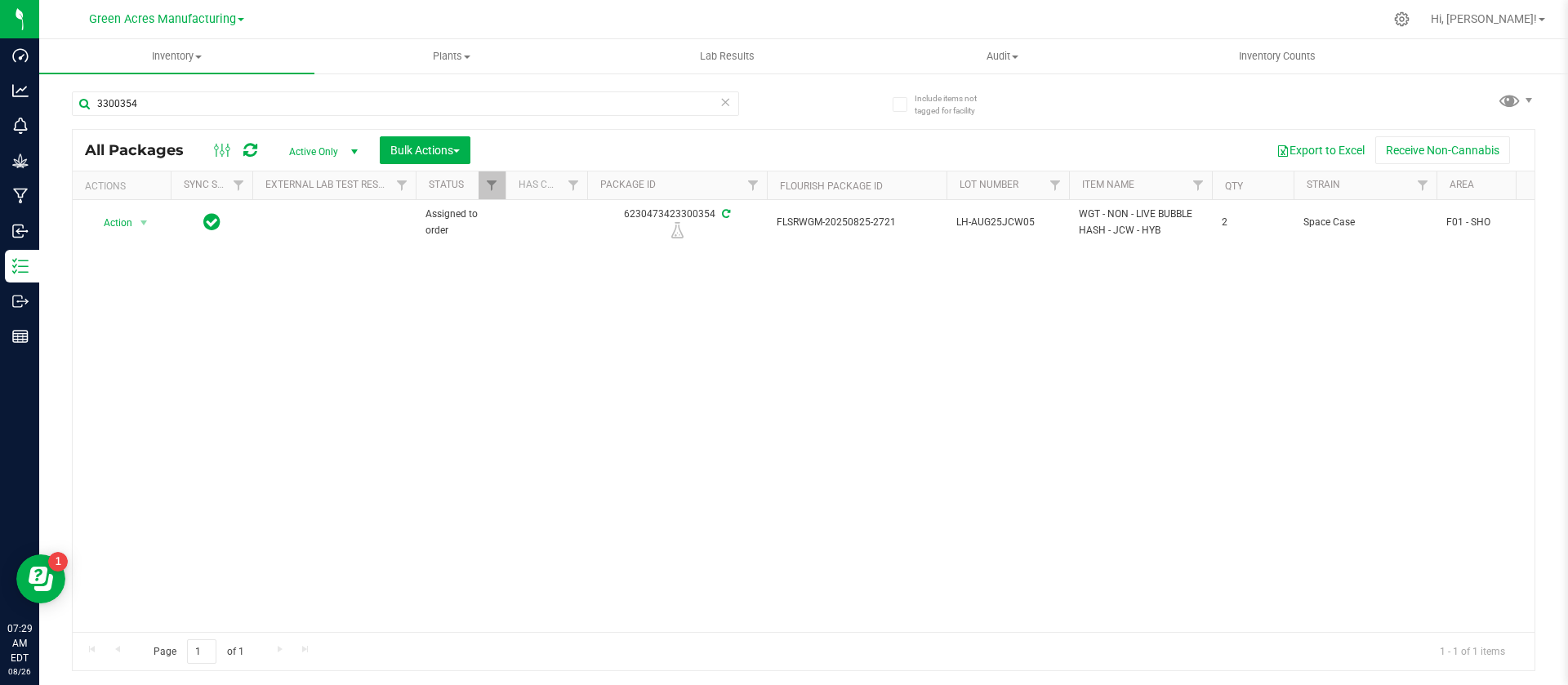
click at [717, 352] on div "Action Action Edit attributes Global inventory Locate package Package audit log…" at bounding box center [803, 416] width 1462 height 432
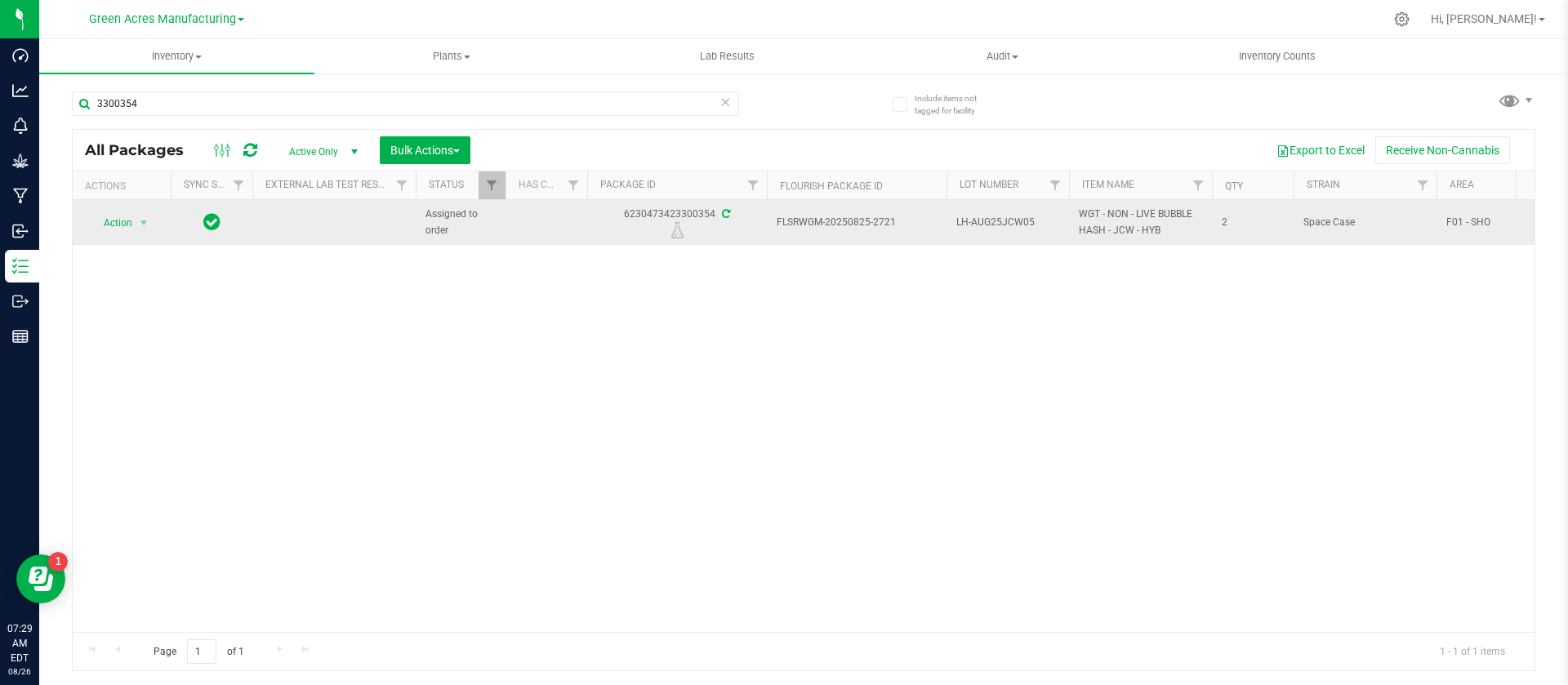
click at [667, 207] on div "6230473423300354" at bounding box center [677, 222] width 185 height 32
copy div "6230473423300354"
click at [993, 213] on td "LH-AUG25JCW05" at bounding box center [1007, 222] width 122 height 45
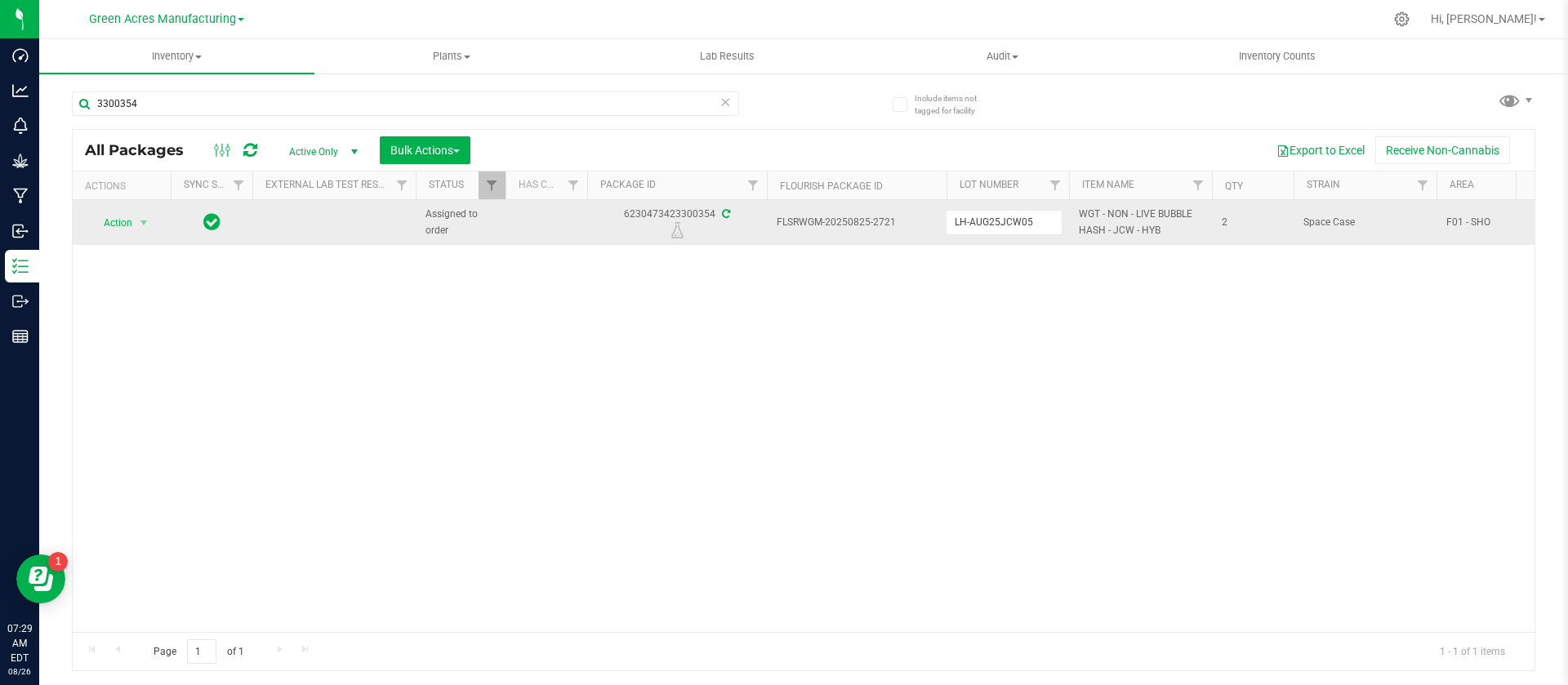
click at [993, 213] on input "LH-AUG25JCW05" at bounding box center [1004, 222] width 117 height 25
click at [1141, 205] on td "WGT - NON - LIVE BUBBLE HASH - JCW - HYB" at bounding box center [1140, 222] width 143 height 45
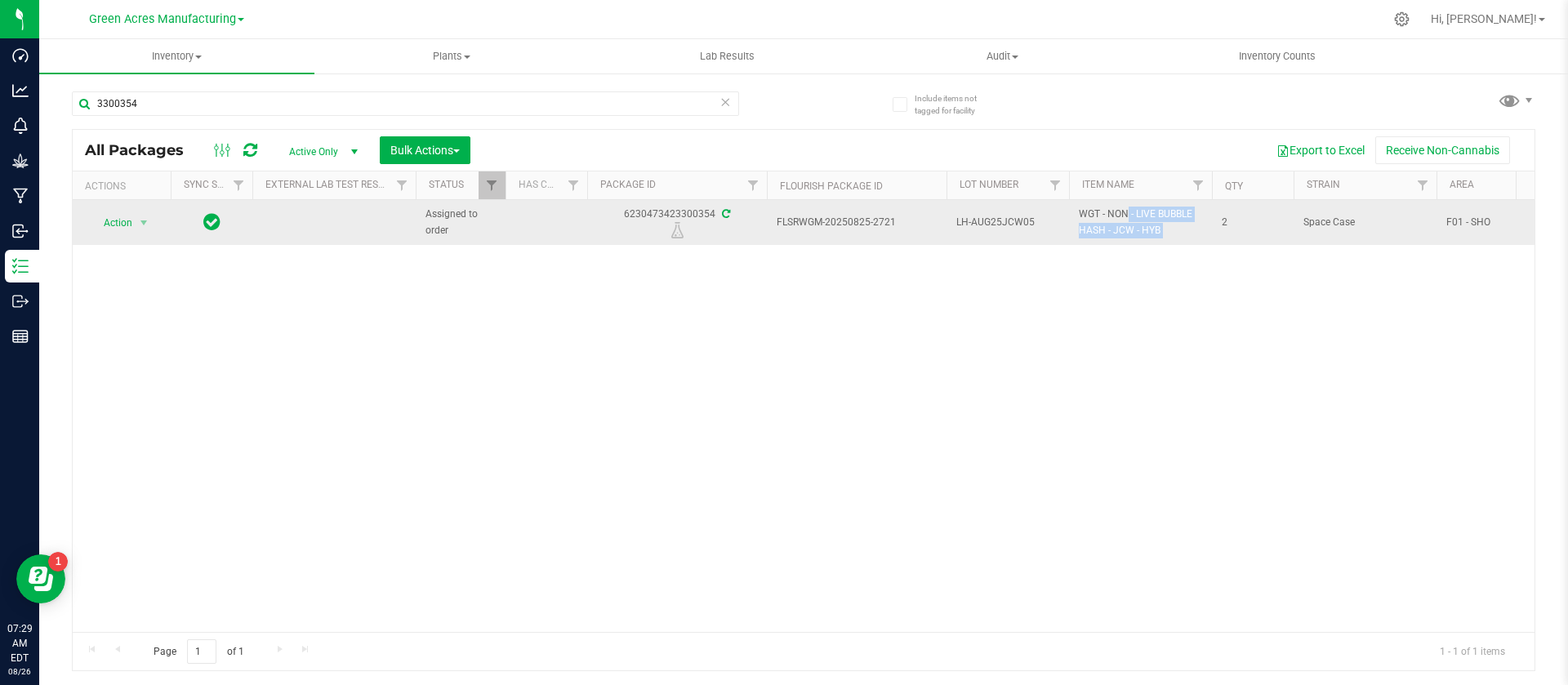
copy tr "WGT - NON - LIVE BUBBLE HASH - JCW - HYB"
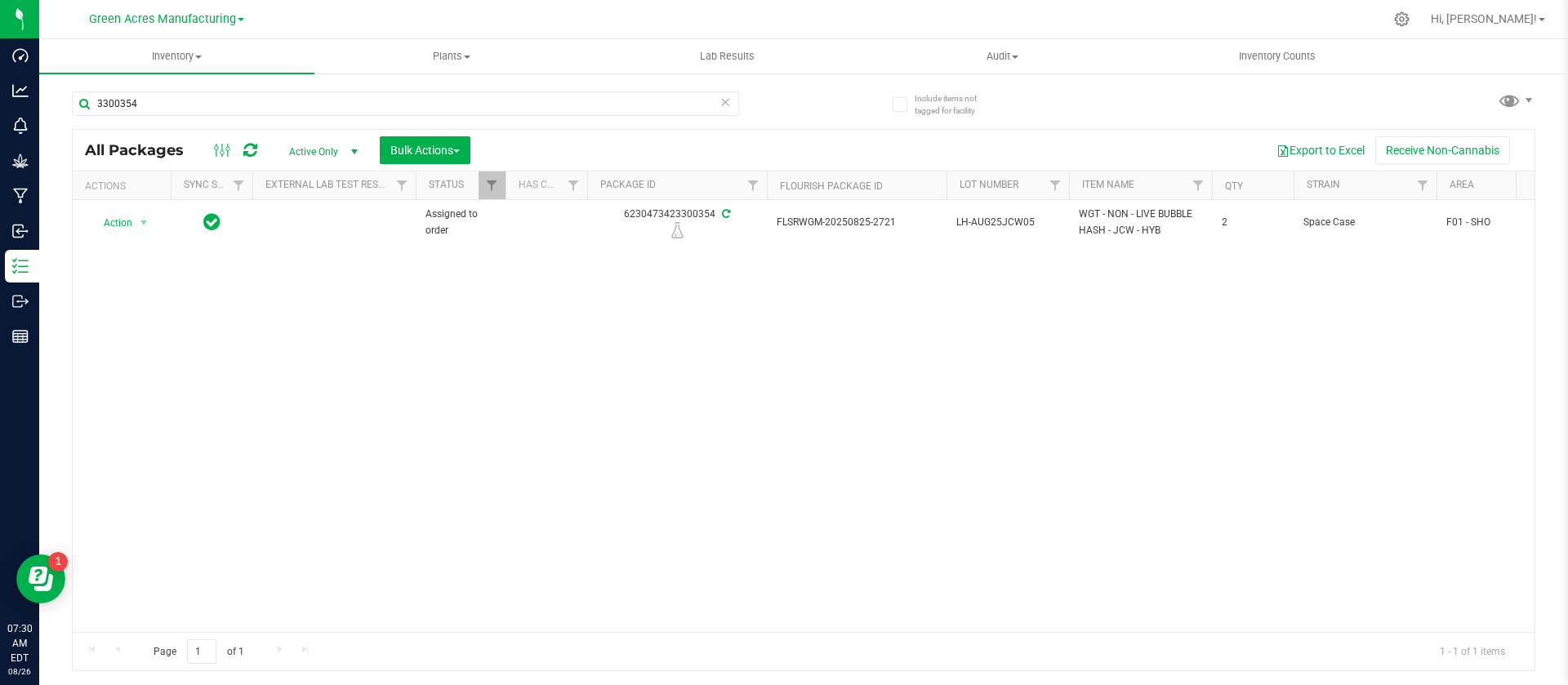
click at [833, 303] on div "Action Action Edit attributes Global inventory Locate package Package audit log…" at bounding box center [803, 416] width 1462 height 432
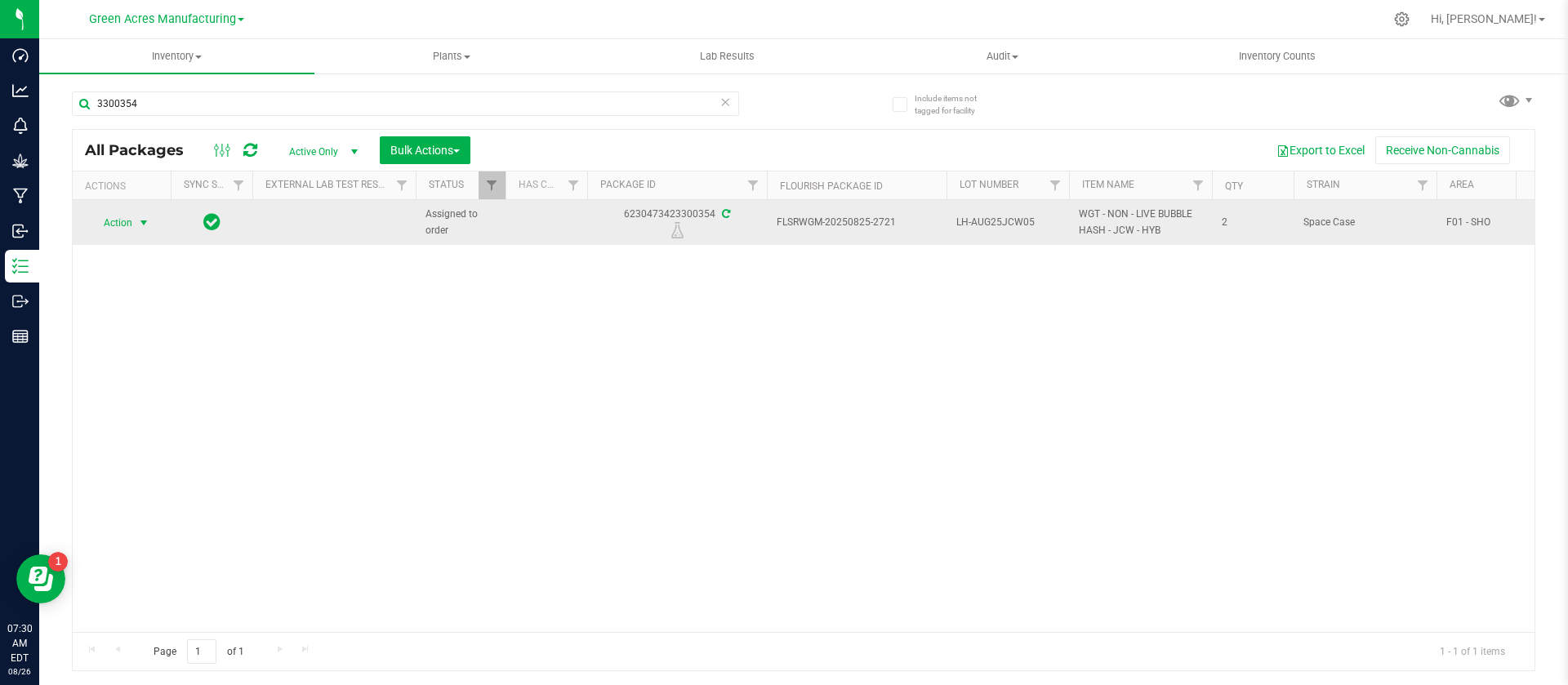
click at [112, 219] on span "Action" at bounding box center [111, 223] width 44 height 23
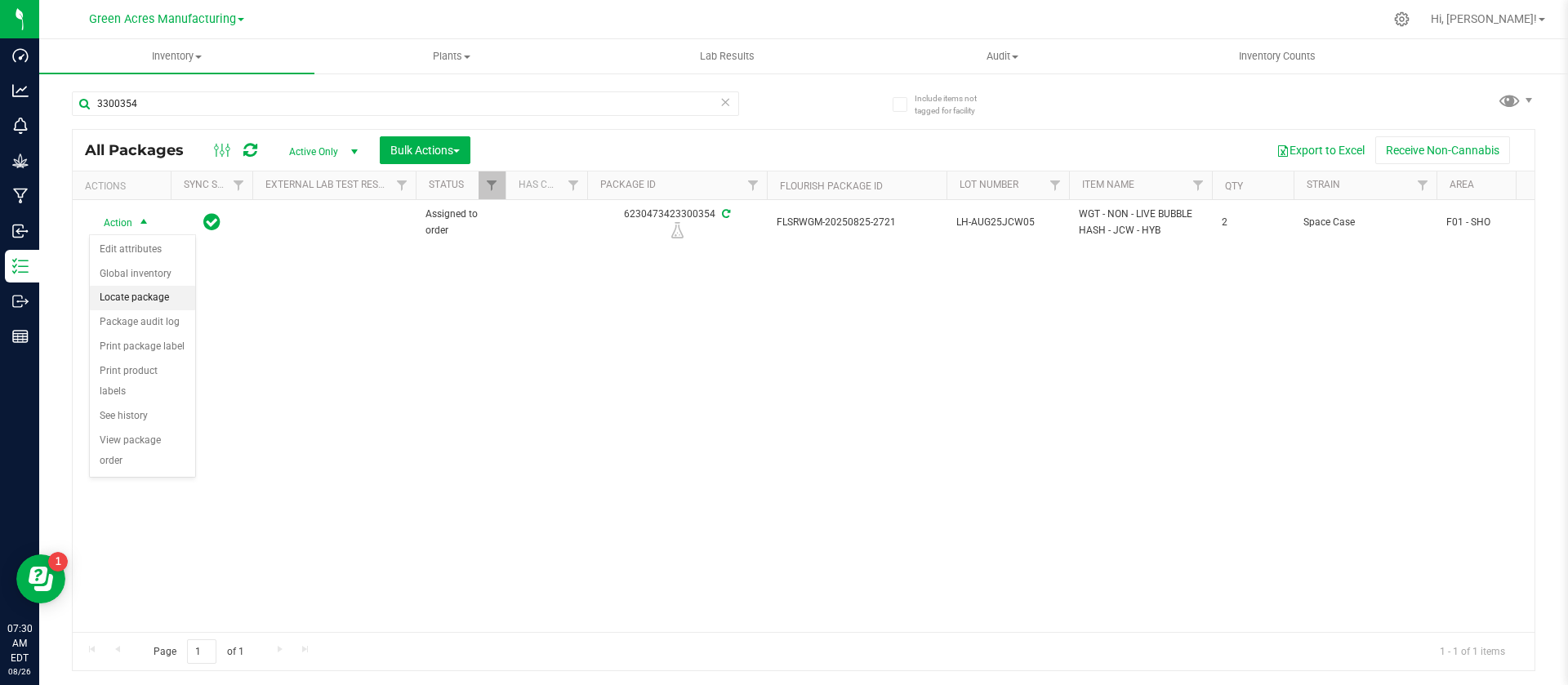
click at [130, 298] on li "Locate package" at bounding box center [143, 297] width 105 height 24
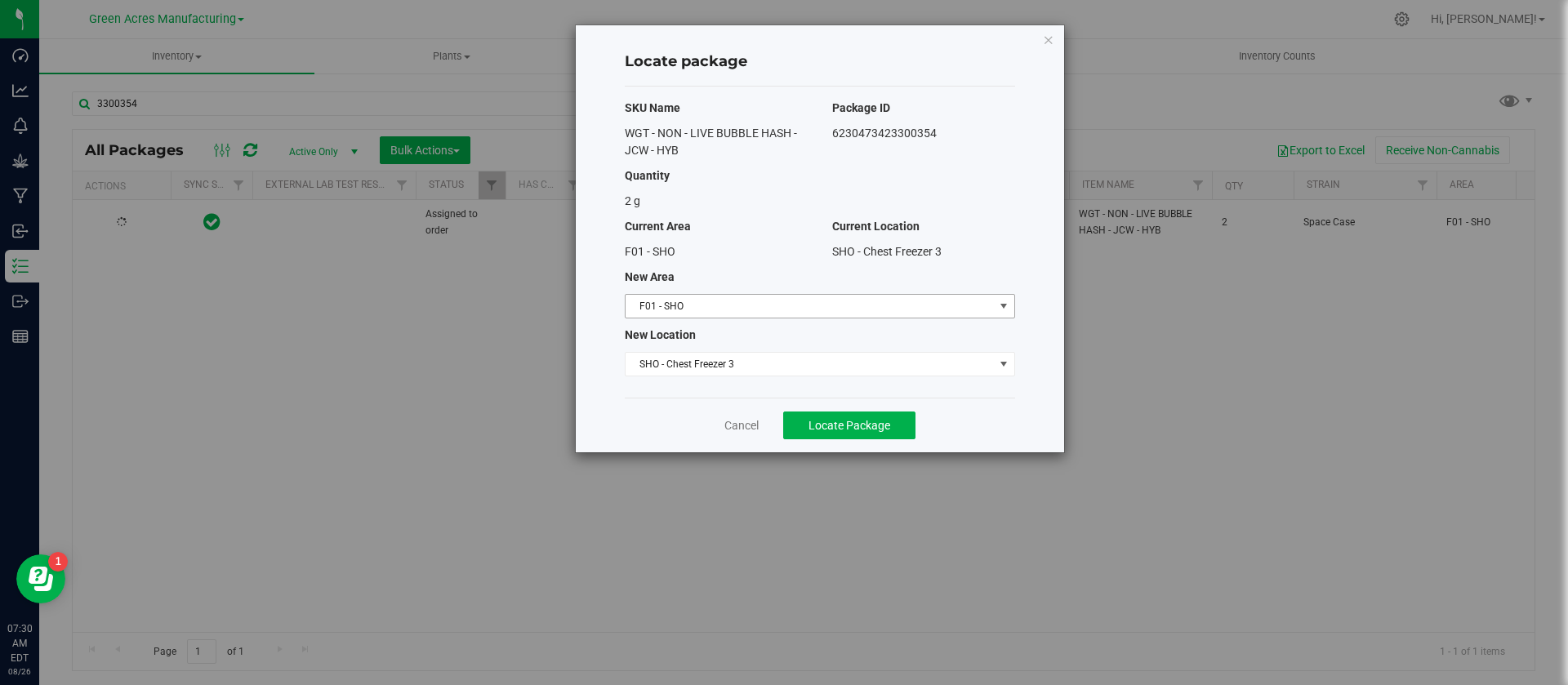
click at [673, 311] on span "F01 - SHO" at bounding box center [810, 306] width 368 height 23
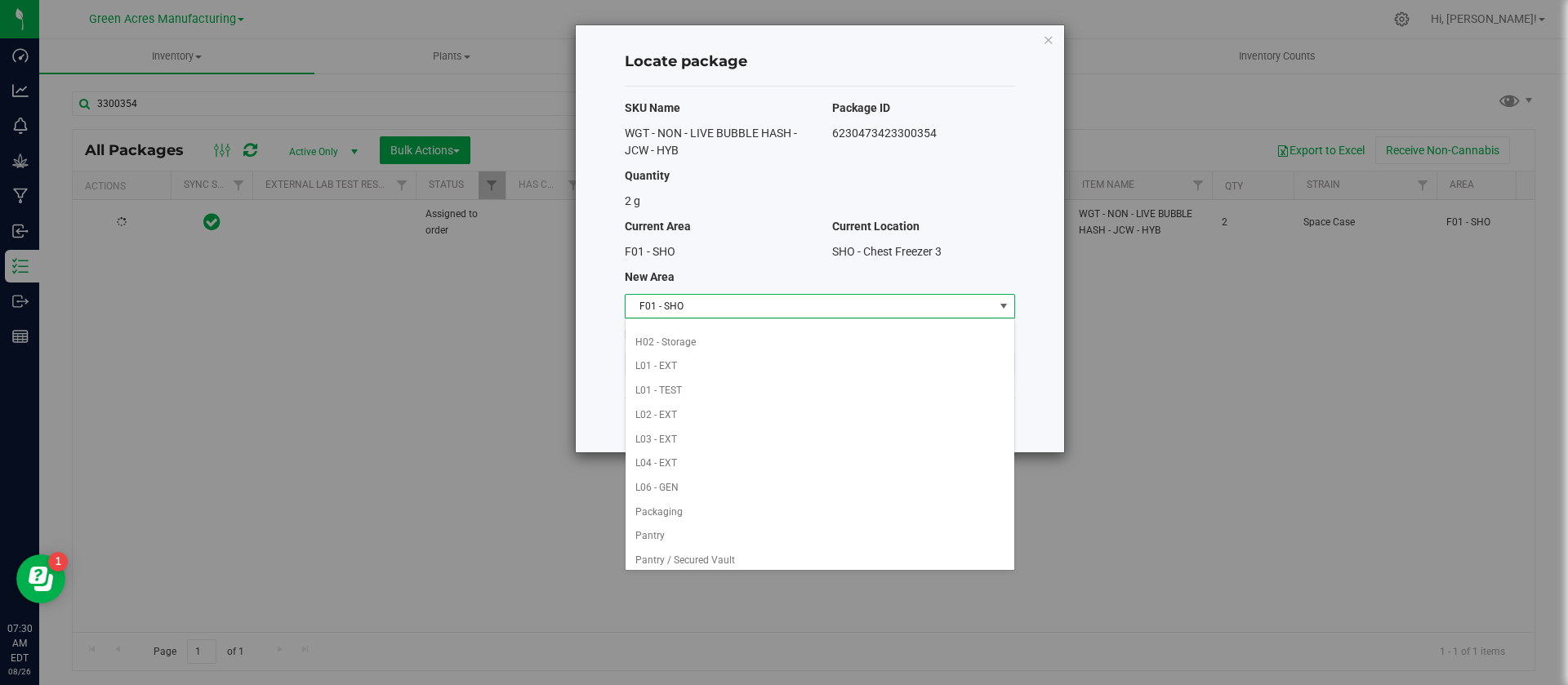
scroll to position [312, 0]
click at [720, 532] on li "Pantry / Secured Vault" at bounding box center [820, 531] width 388 height 24
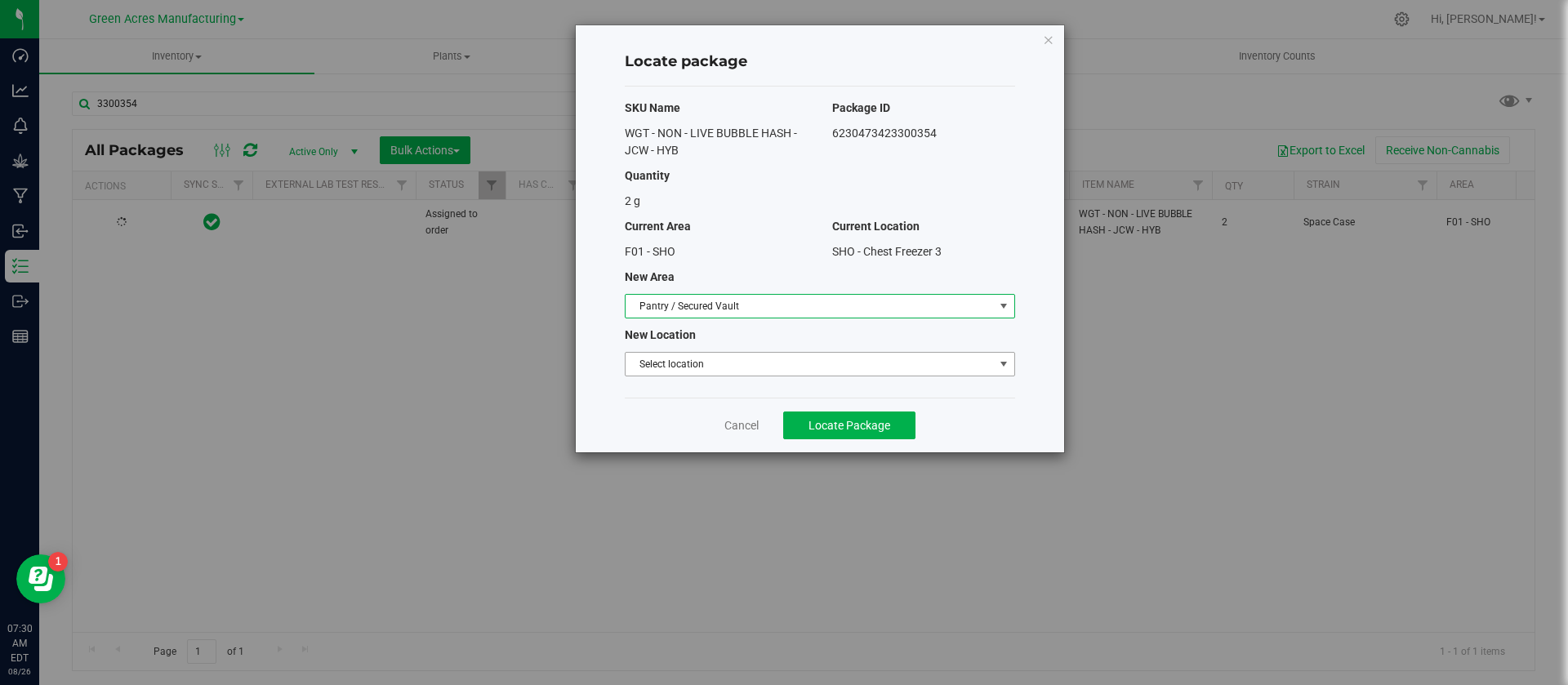
click at [668, 363] on span "Select location" at bounding box center [810, 364] width 368 height 23
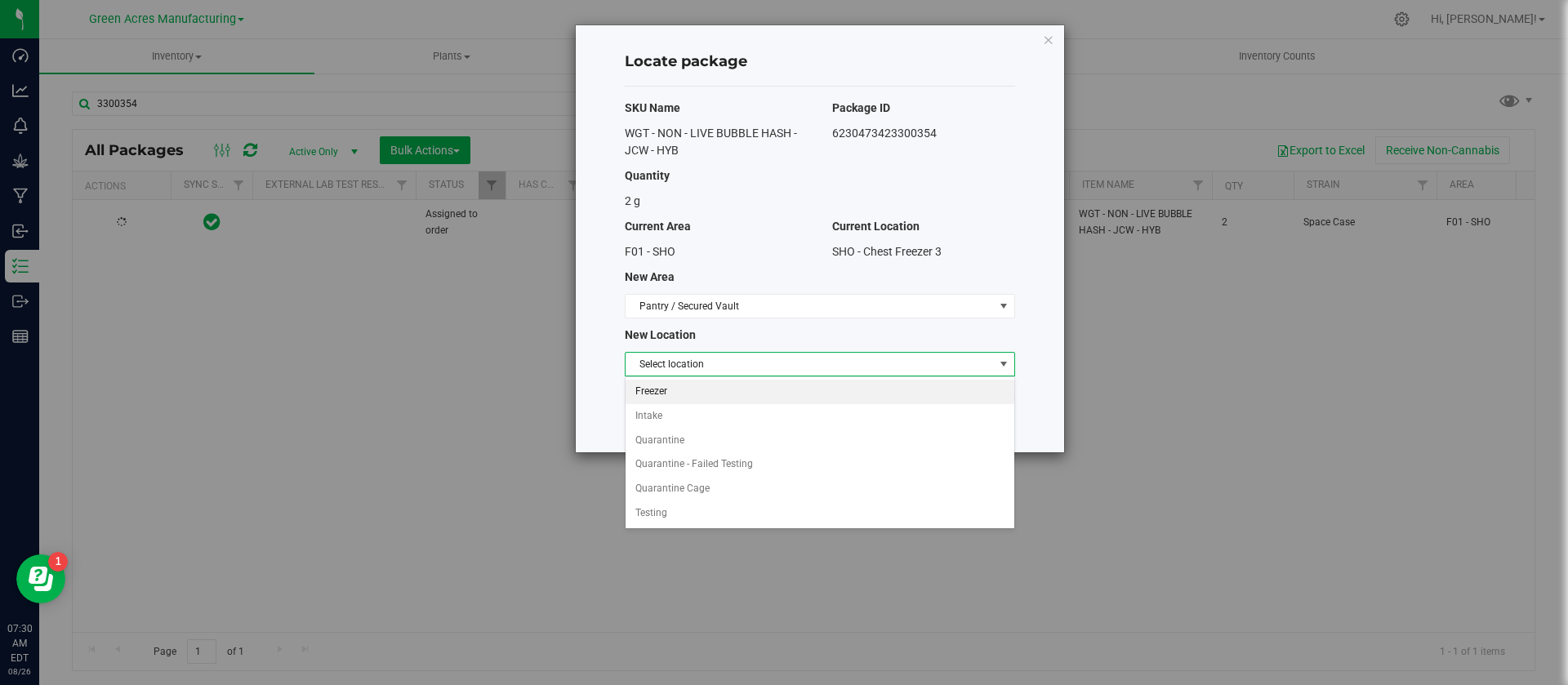
click at [663, 385] on li "Freezer" at bounding box center [820, 391] width 388 height 24
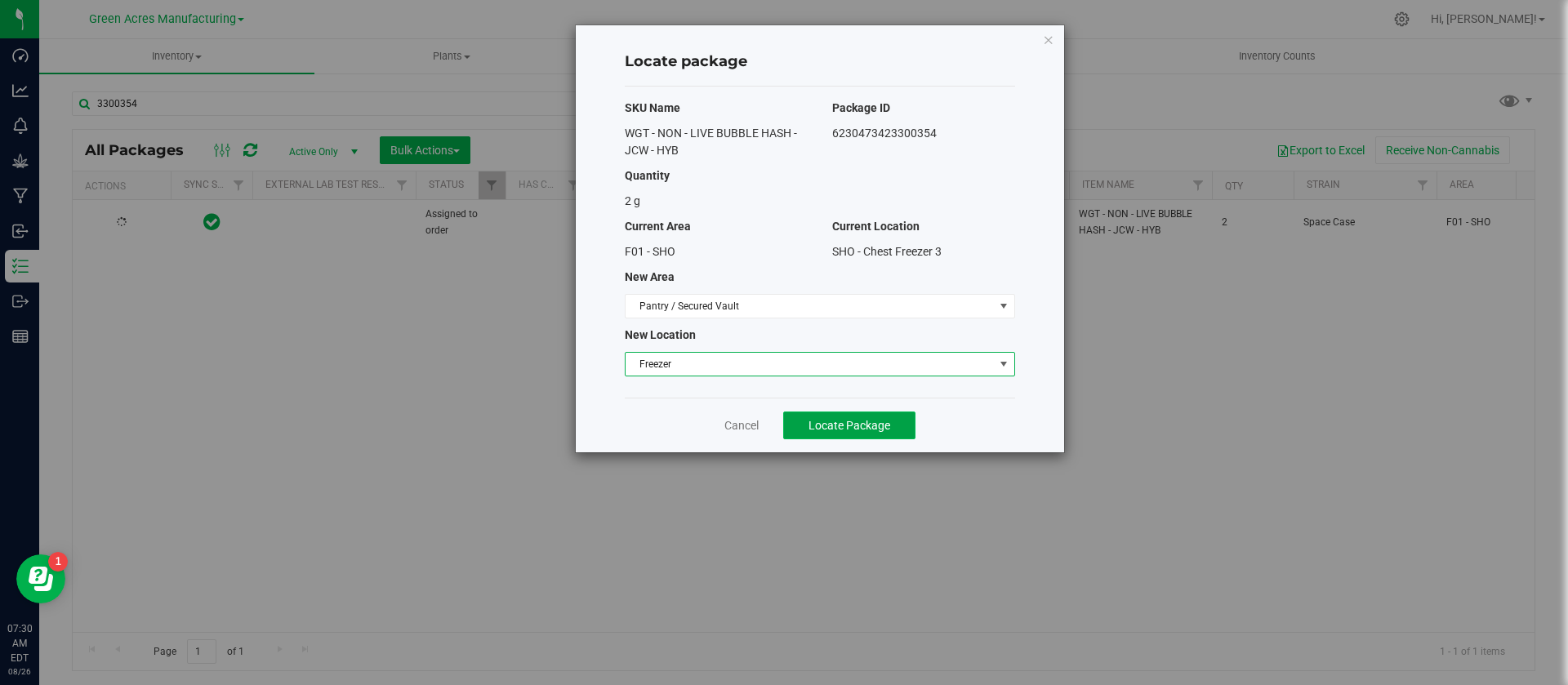
click at [851, 424] on span "Locate Package" at bounding box center [848, 425] width 81 height 13
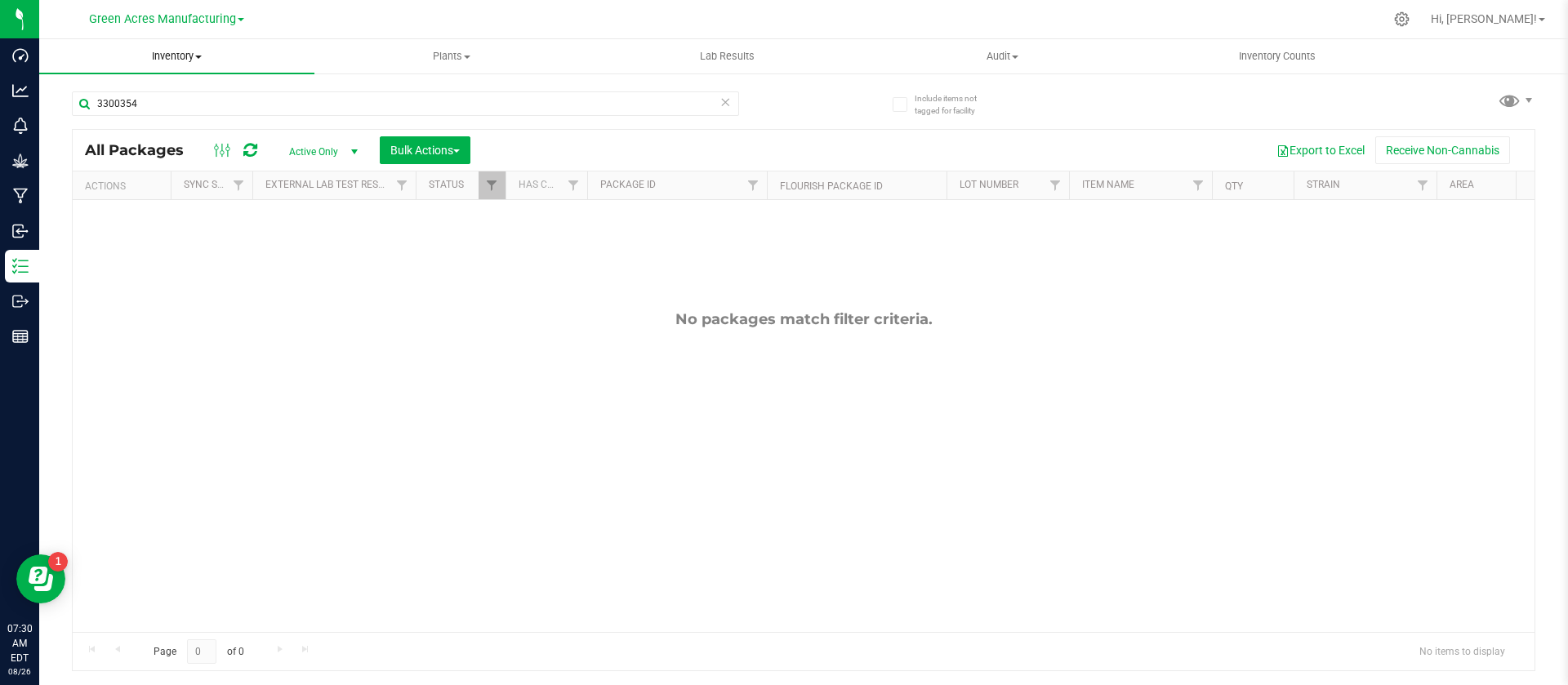
click at [170, 63] on span "Inventory" at bounding box center [177, 56] width 275 height 14
click at [119, 98] on span "All packages" at bounding box center [95, 98] width 112 height 14
